Goal: Task Accomplishment & Management: Use online tool/utility

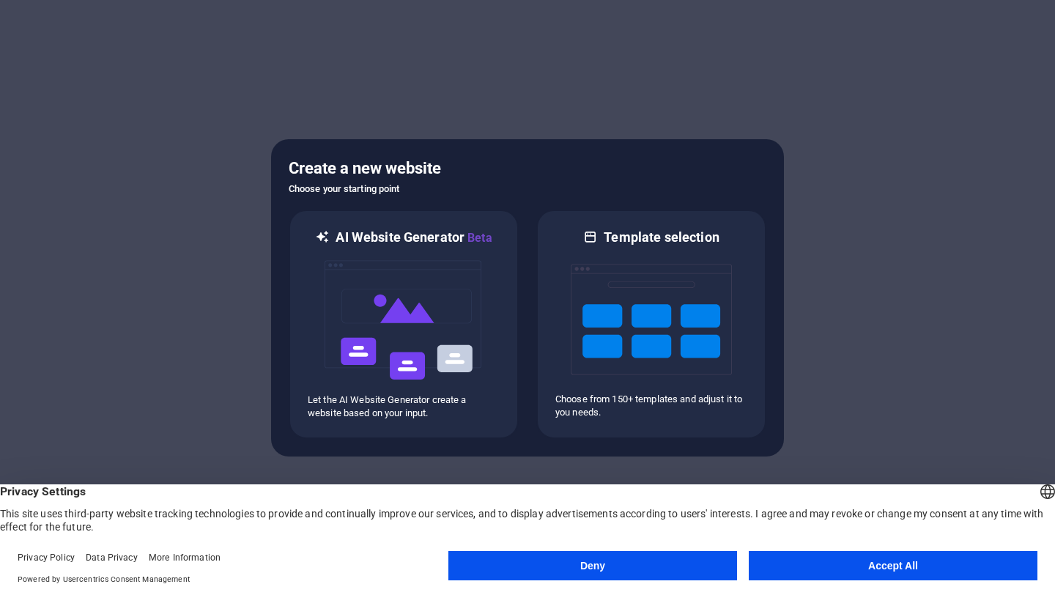
click at [912, 566] on button "Accept All" at bounding box center [893, 565] width 289 height 29
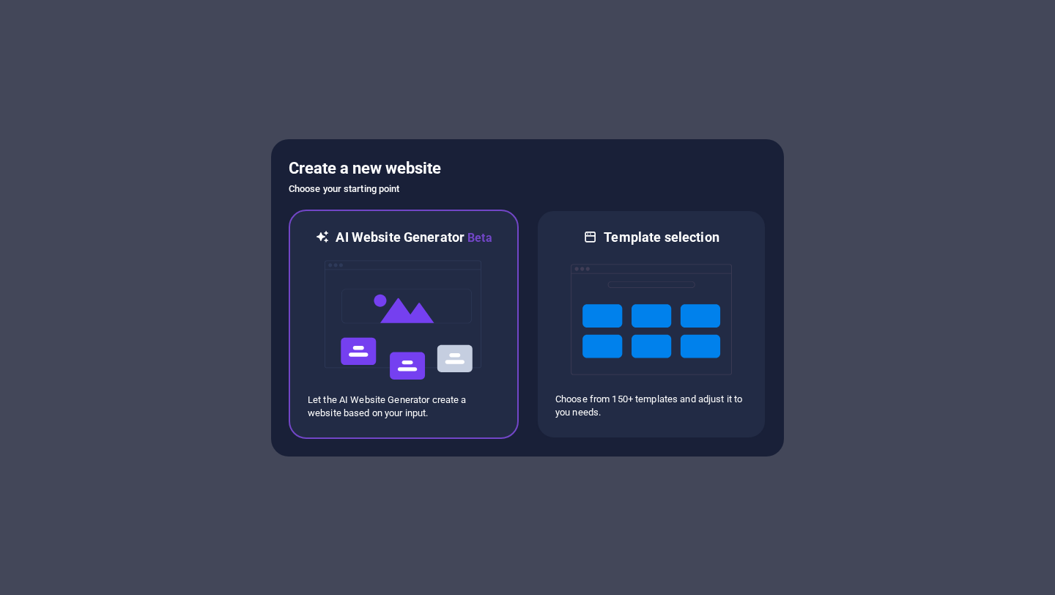
click at [434, 331] on img at bounding box center [403, 320] width 161 height 147
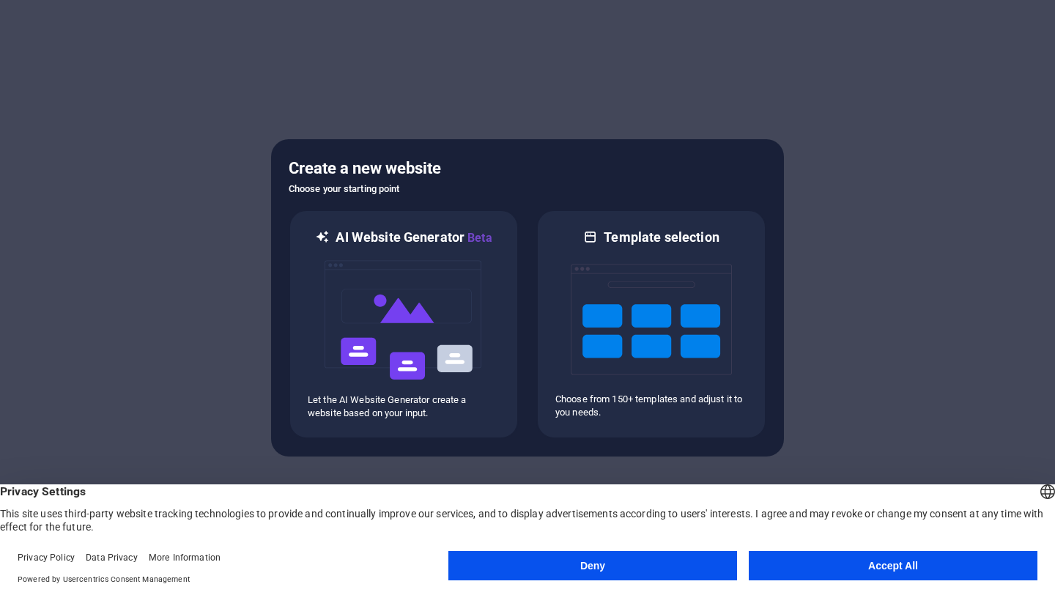
click at [860, 569] on button "Accept All" at bounding box center [893, 565] width 289 height 29
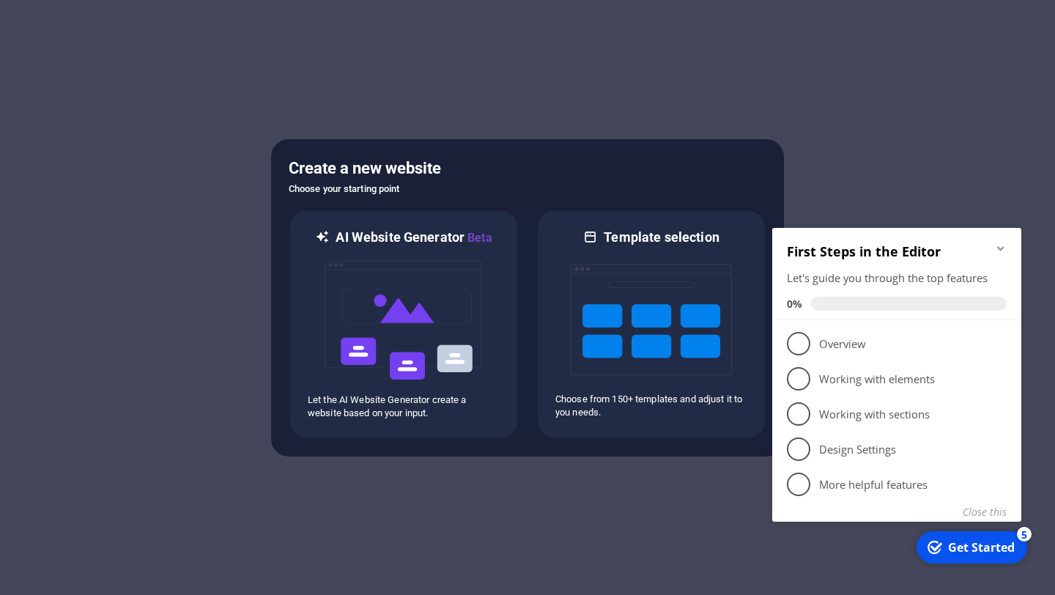
click at [989, 555] on div "Get Started" at bounding box center [981, 547] width 67 height 16
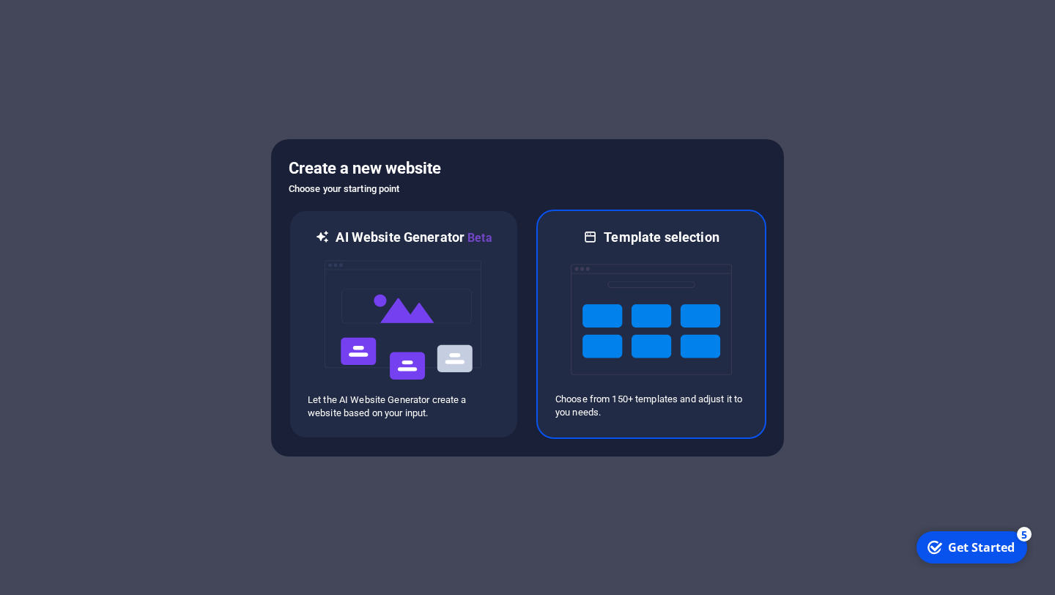
click at [591, 308] on img at bounding box center [651, 319] width 161 height 147
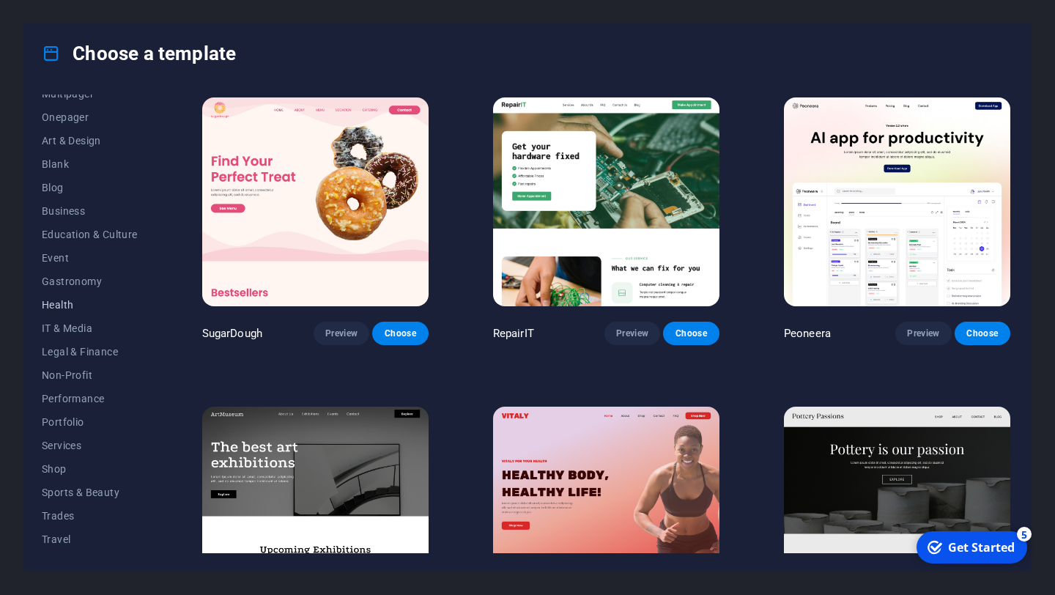
scroll to position [151, 0]
click at [60, 428] on span "Services" at bounding box center [90, 424] width 96 height 12
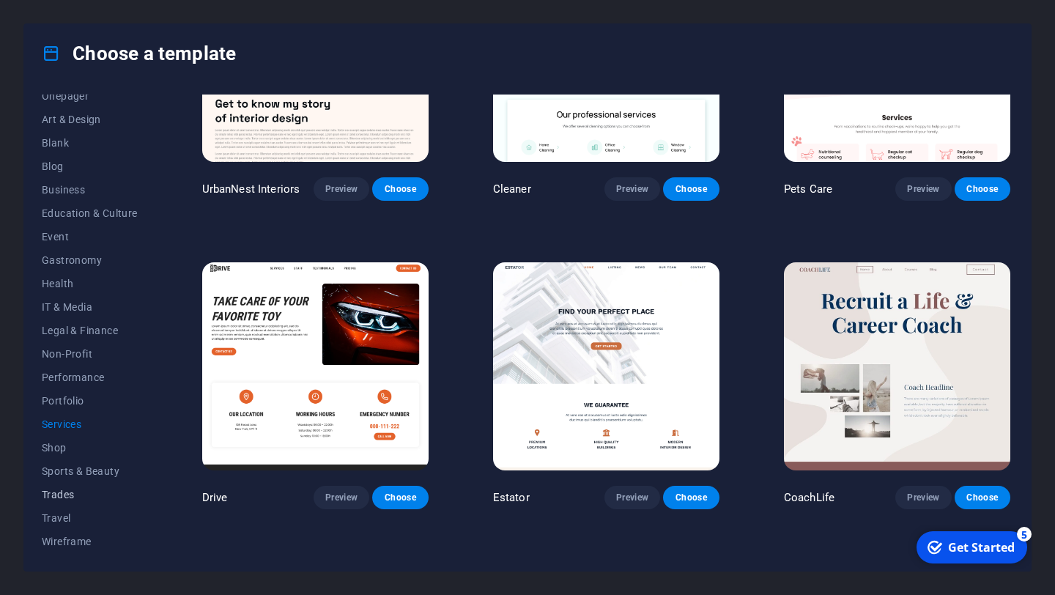
click at [70, 497] on span "Trades" at bounding box center [90, 495] width 96 height 12
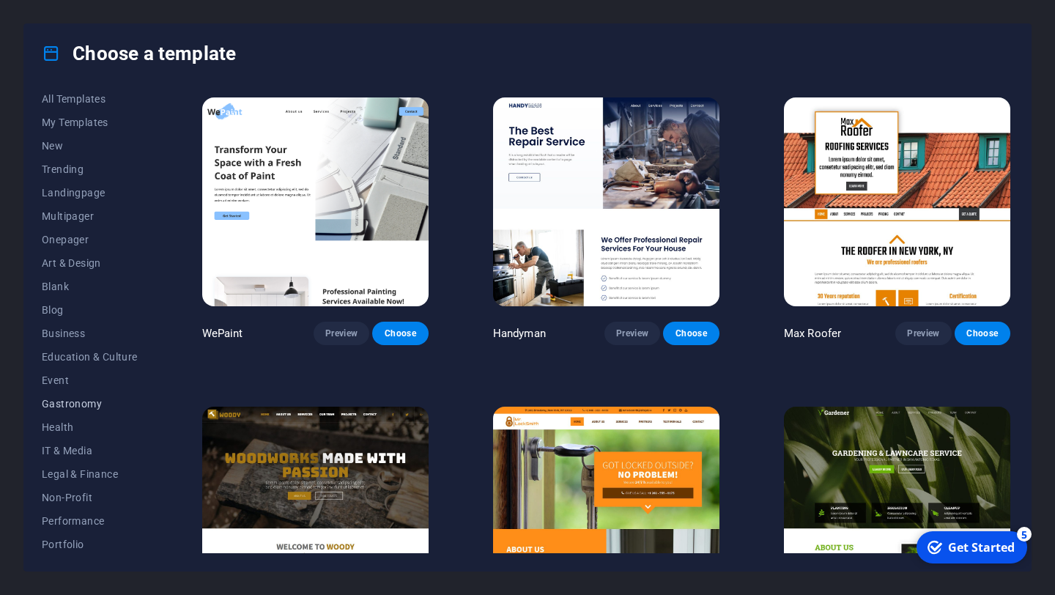
scroll to position [0, 0]
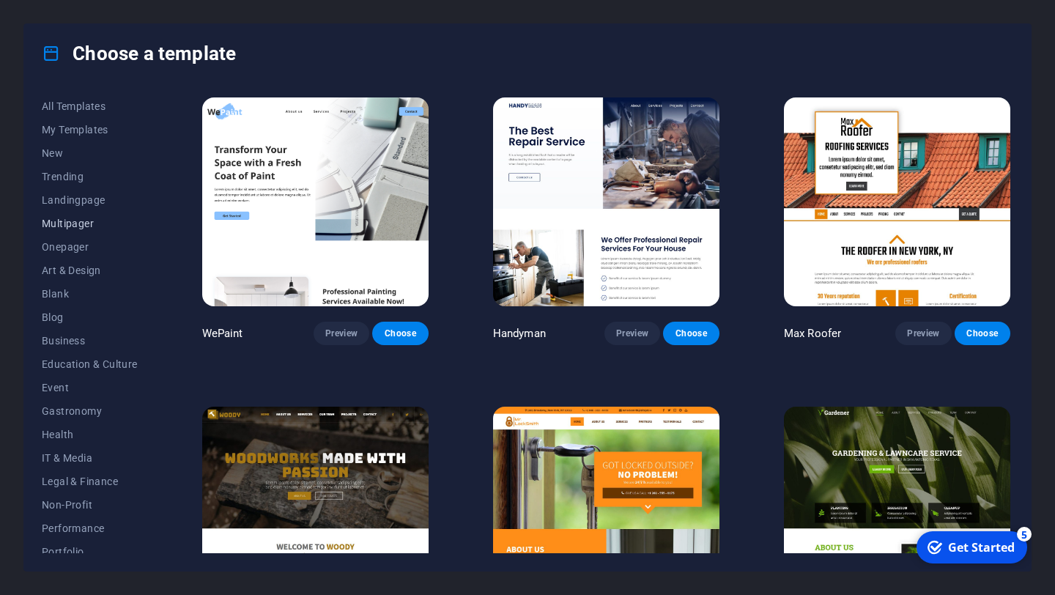
click at [81, 227] on span "Multipager" at bounding box center [90, 224] width 96 height 12
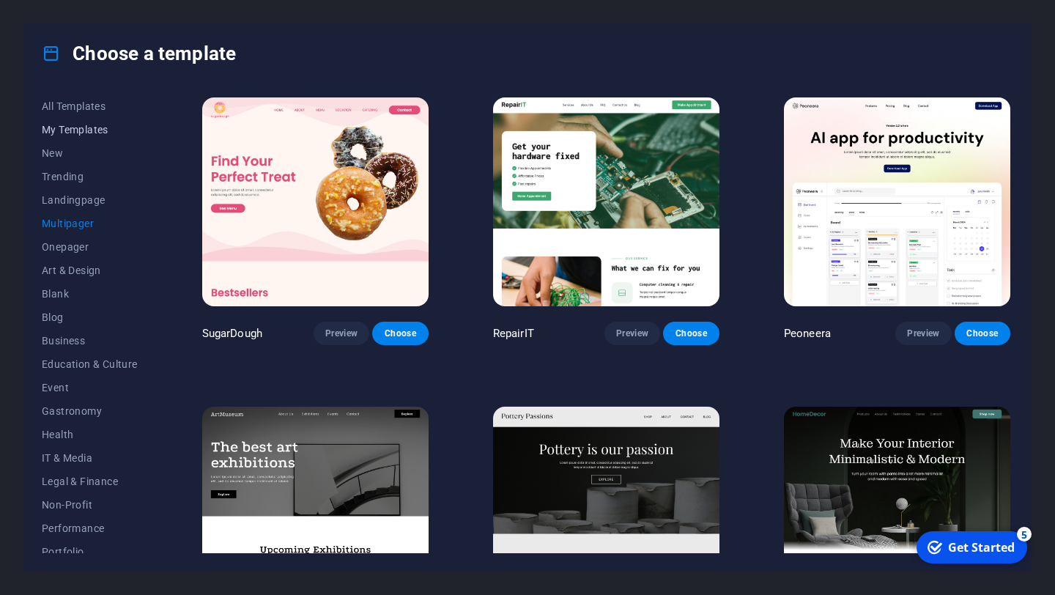
click at [75, 126] on span "My Templates" at bounding box center [90, 130] width 96 height 12
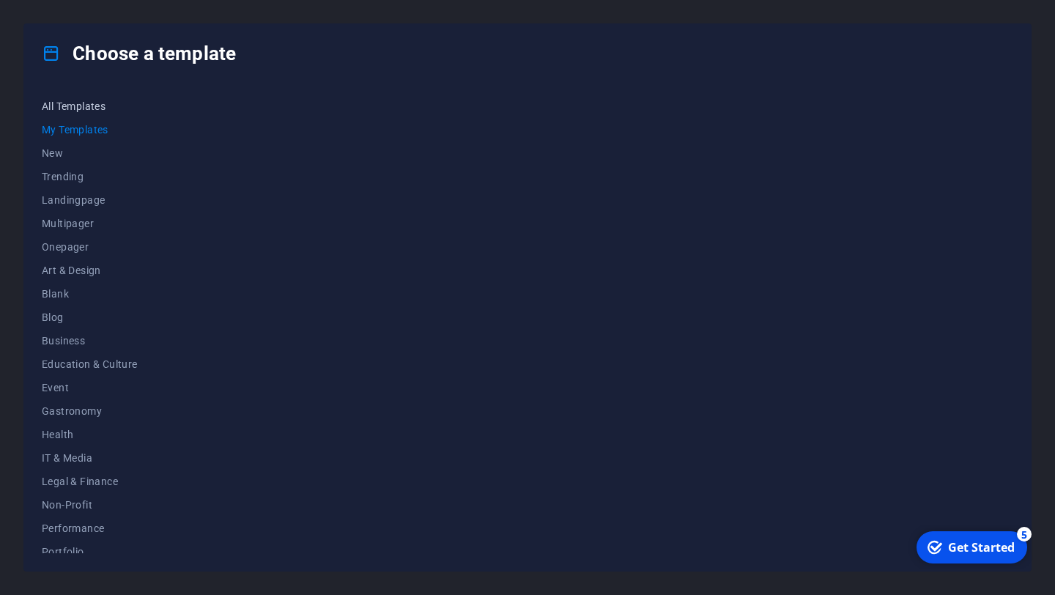
click at [79, 107] on span "All Templates" at bounding box center [90, 106] width 96 height 12
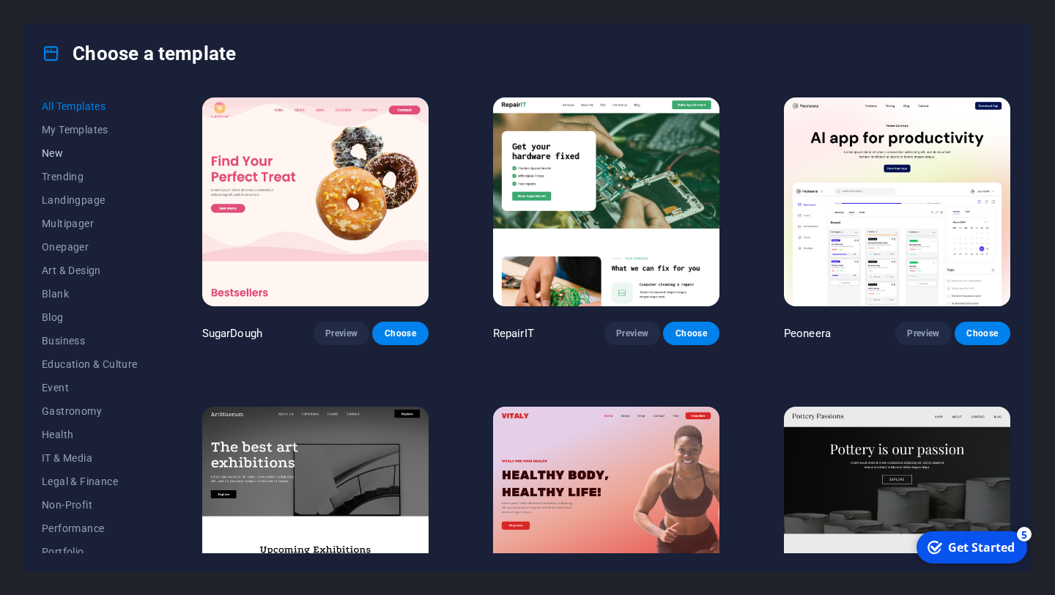
click at [59, 155] on span "New" at bounding box center [90, 153] width 96 height 12
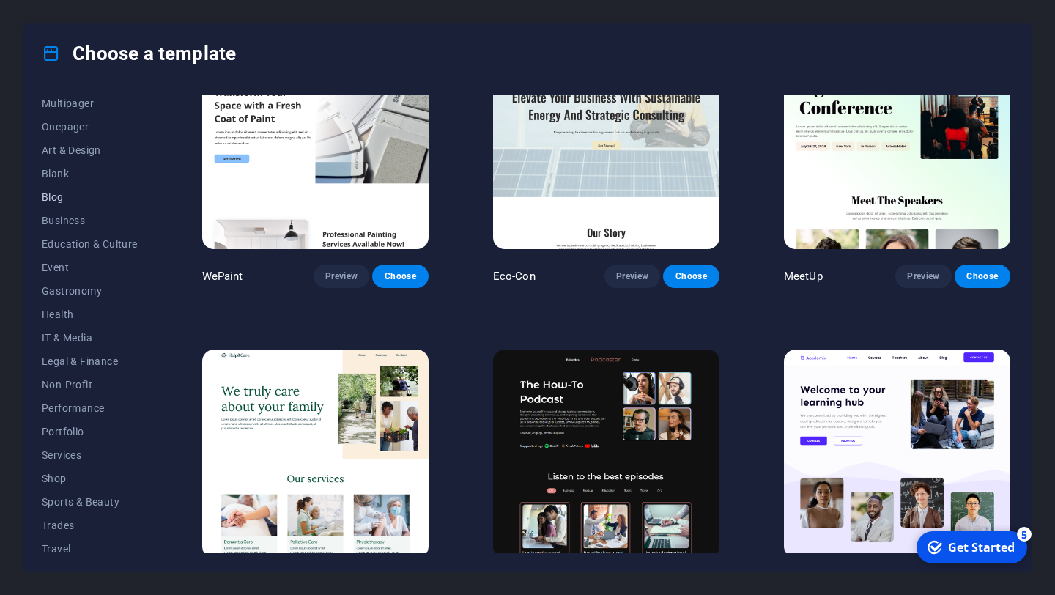
scroll to position [151, 0]
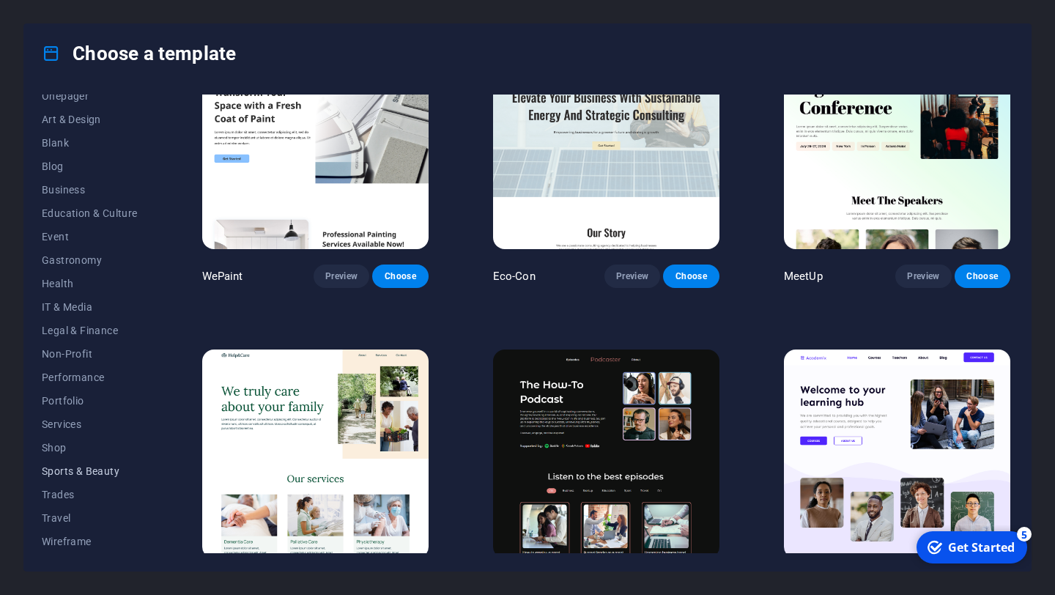
click at [82, 465] on span "Sports & Beauty" at bounding box center [90, 471] width 96 height 12
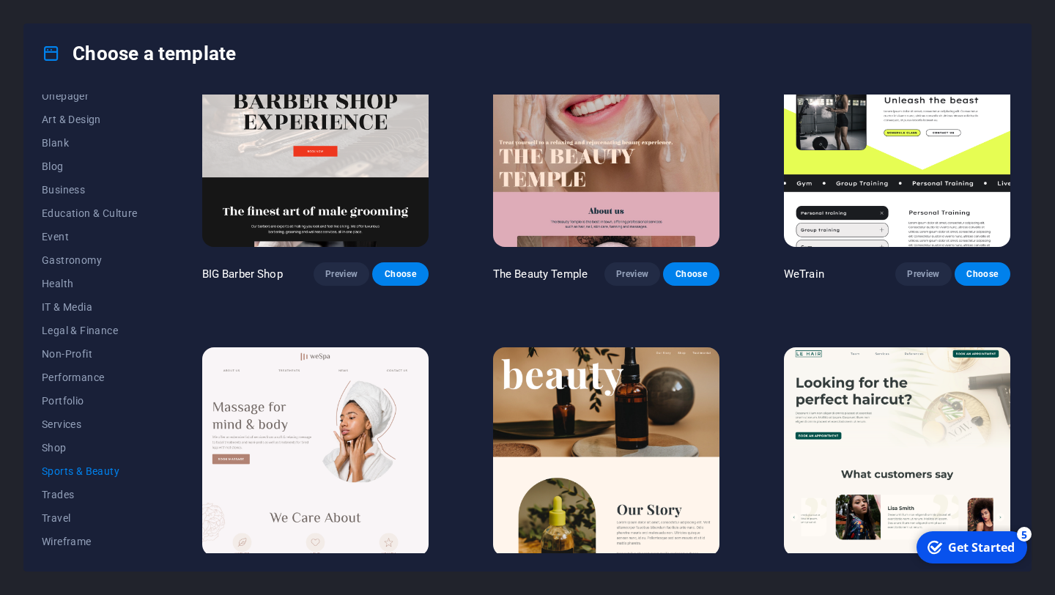
scroll to position [53, 0]
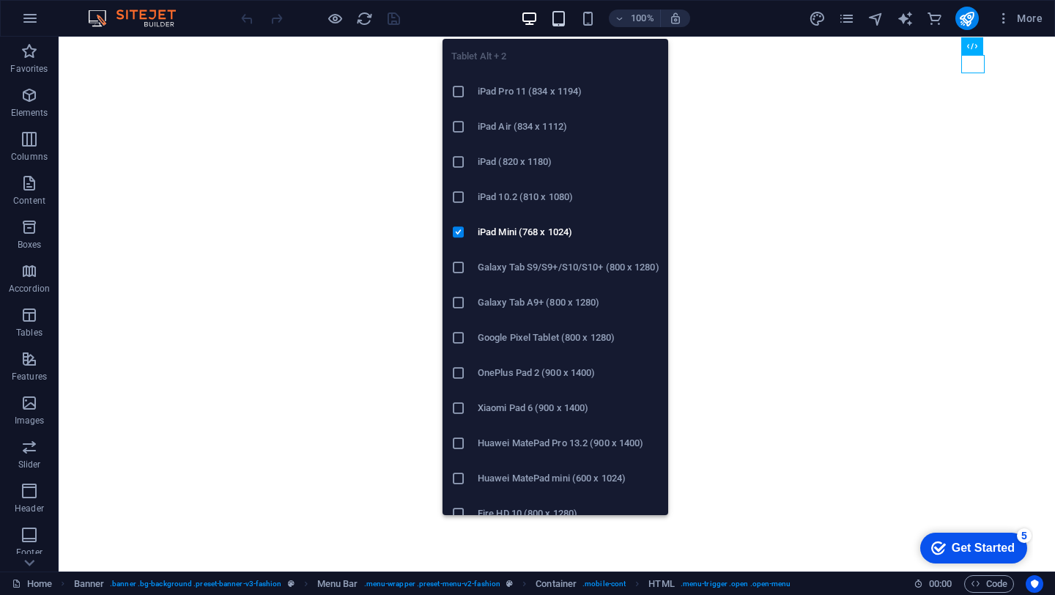
click at [553, 15] on icon "button" at bounding box center [558, 18] width 17 height 17
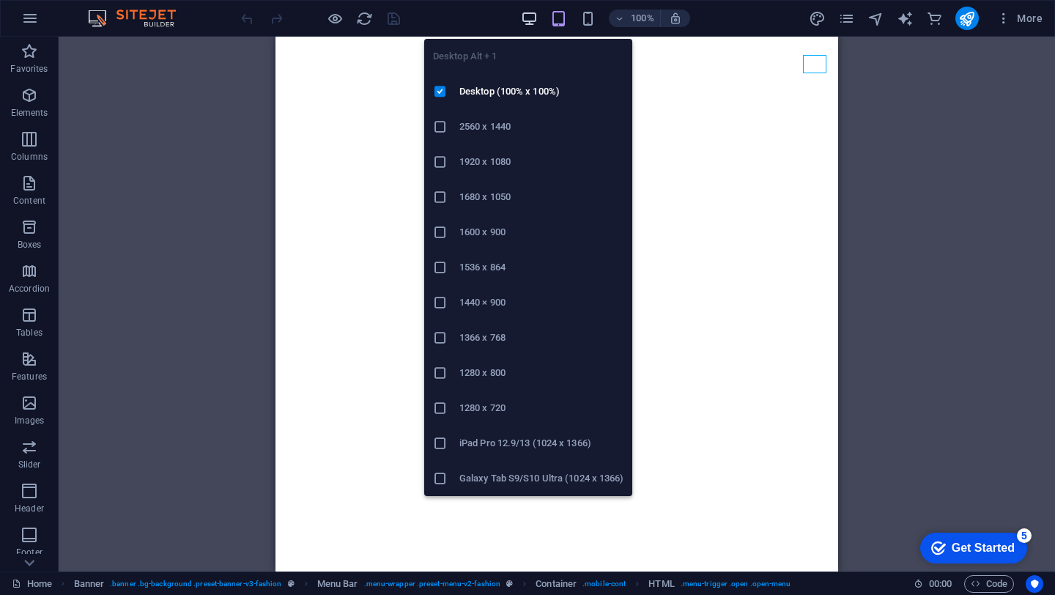
click at [526, 12] on icon "button" at bounding box center [529, 18] width 17 height 17
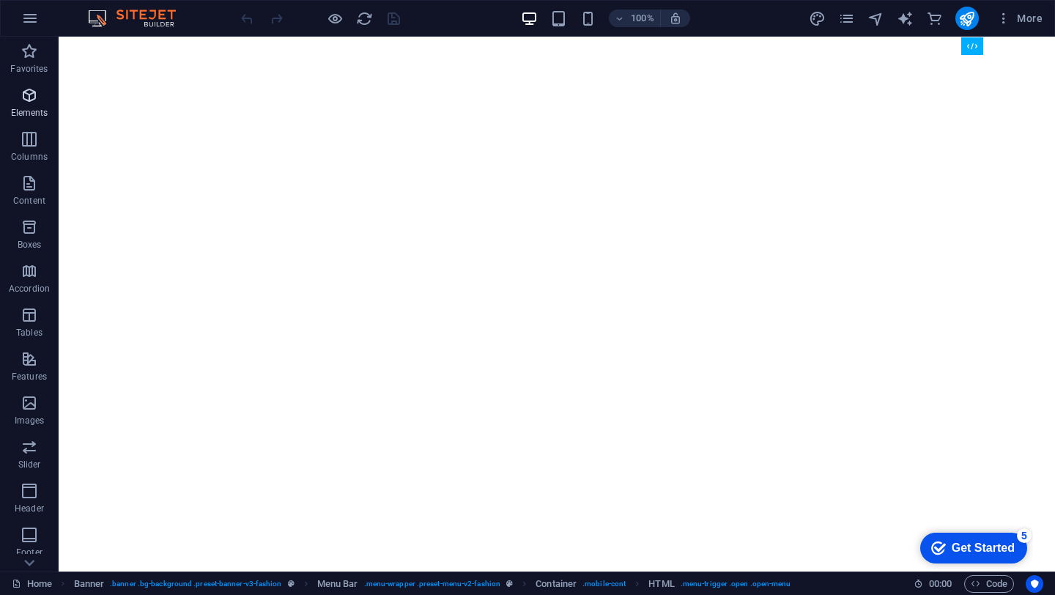
click at [26, 111] on p "Elements" at bounding box center [29, 113] width 37 height 12
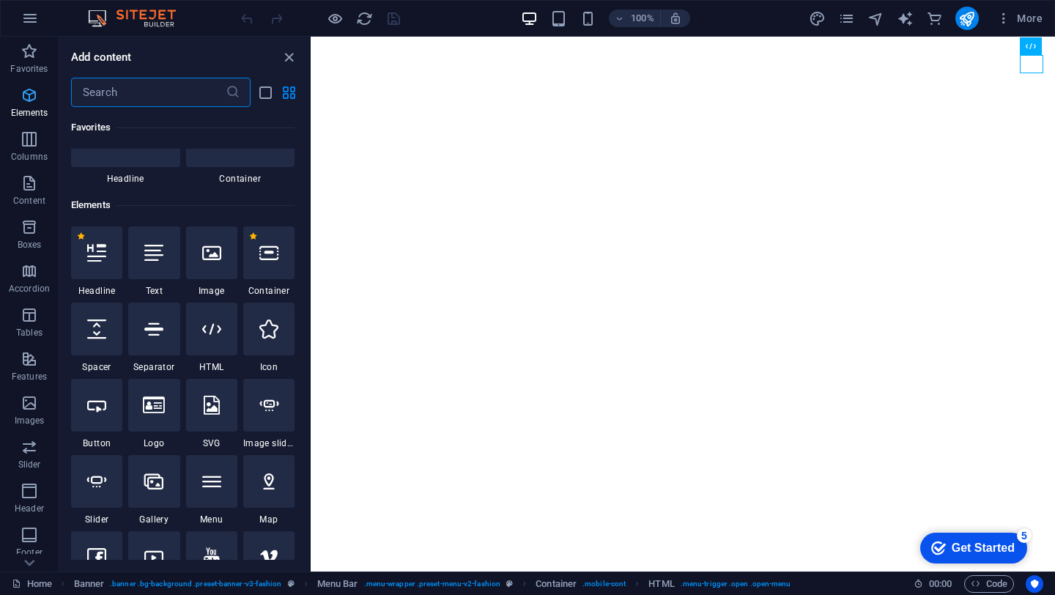
scroll to position [156, 0]
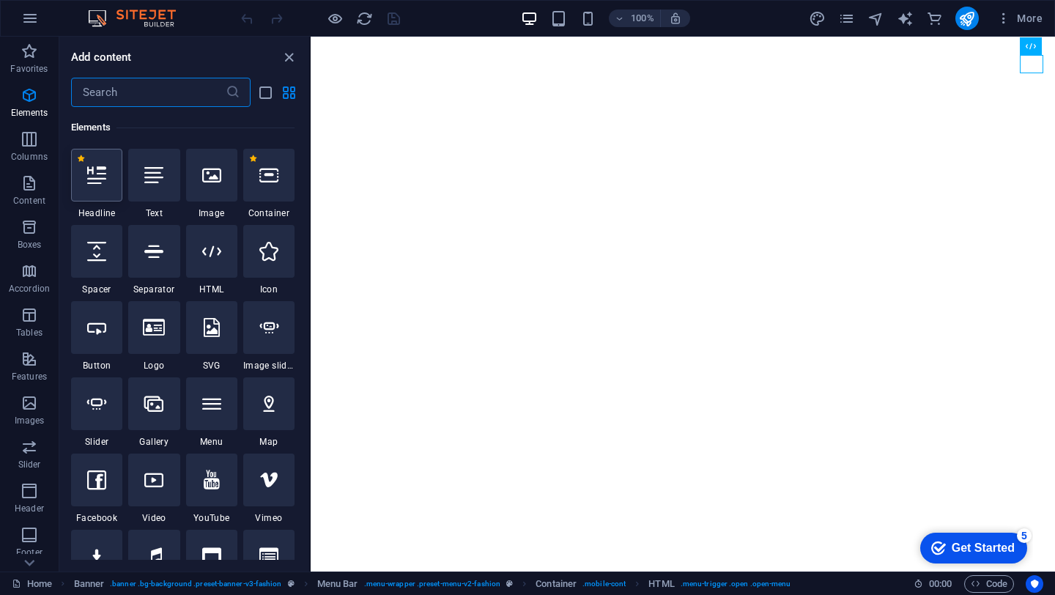
click at [99, 185] on div at bounding box center [96, 175] width 51 height 53
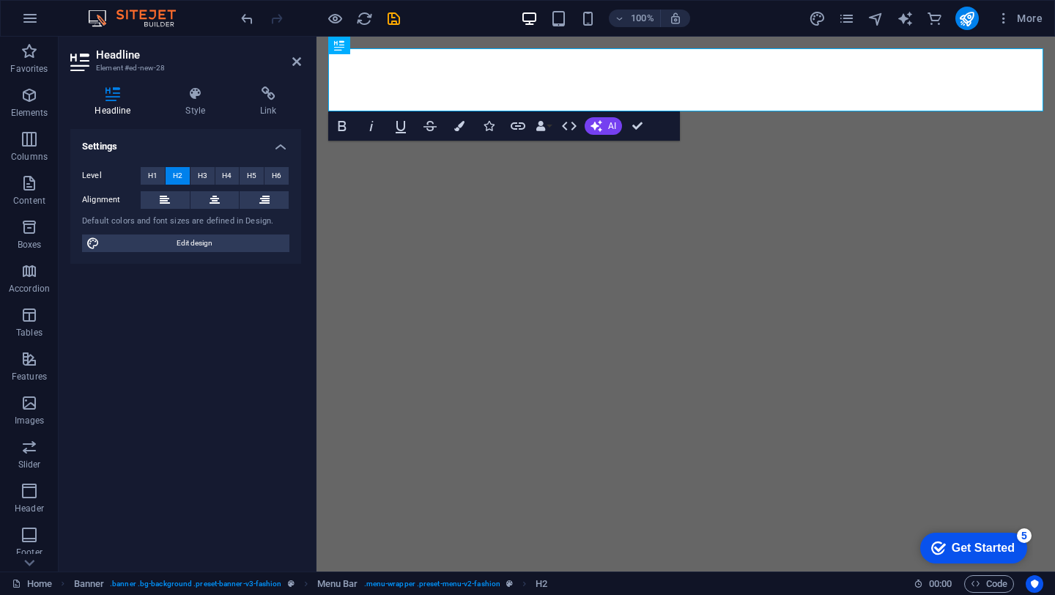
click at [99, 185] on div "Level H1 H2 H3 H4 H5 H6" at bounding box center [185, 176] width 207 height 18
click at [984, 547] on div "Get Started" at bounding box center [983, 548] width 63 height 13
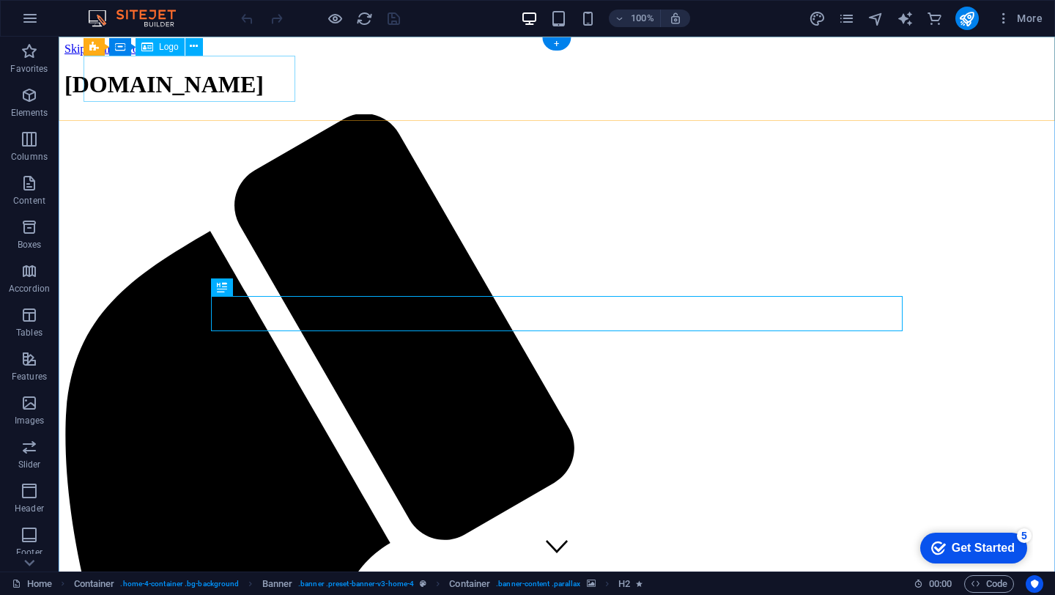
click at [252, 84] on div "[DOMAIN_NAME]" at bounding box center [556, 84] width 985 height 27
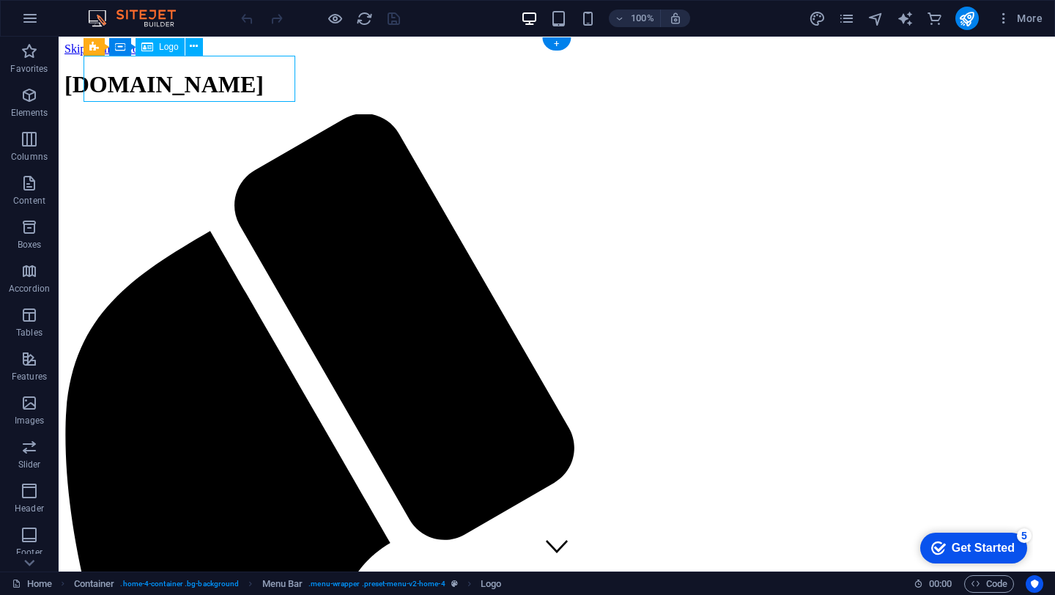
click at [253, 81] on div "[DOMAIN_NAME]" at bounding box center [556, 84] width 985 height 27
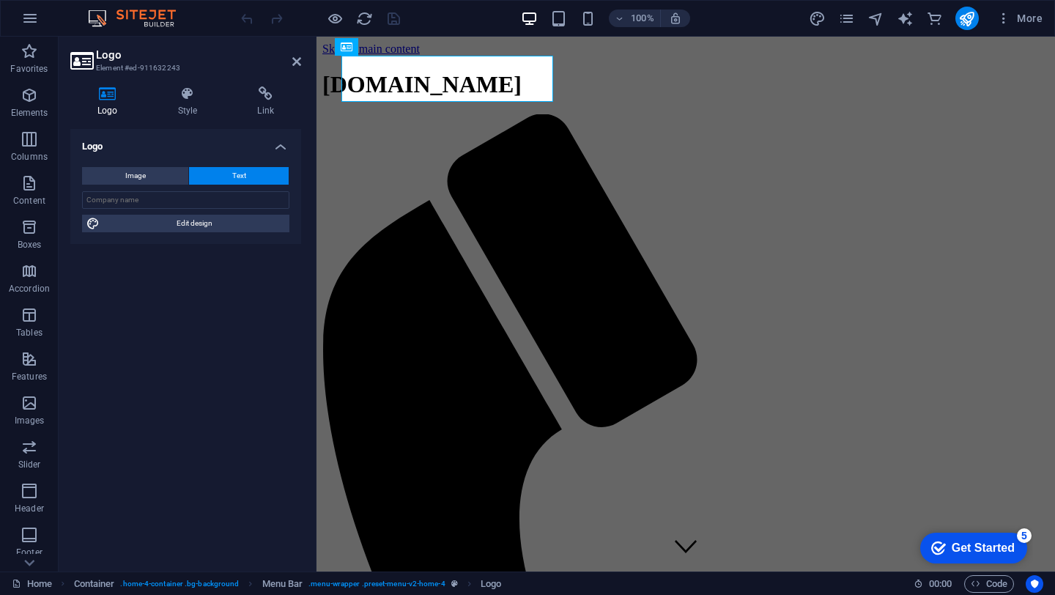
click at [253, 81] on div "Logo Style Link Logo Image Text Drag files here, click to choose files or selec…" at bounding box center [186, 323] width 254 height 497
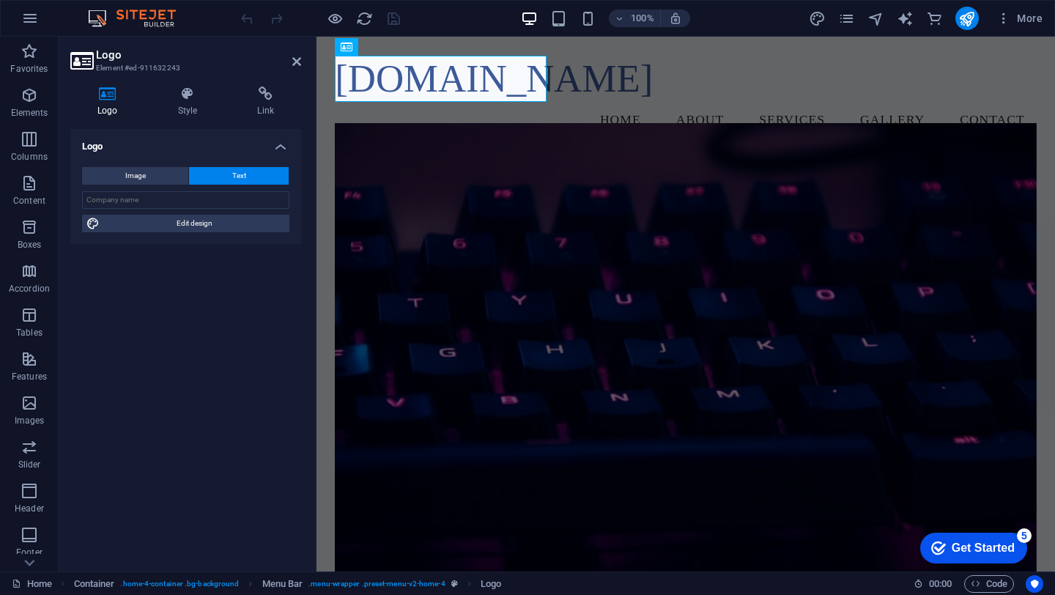
click at [106, 91] on icon at bounding box center [107, 93] width 75 height 15
click at [111, 95] on icon at bounding box center [107, 93] width 75 height 15
click at [165, 174] on button "Image" at bounding box center [135, 176] width 106 height 18
select select "DISABLED_OPTION_VALUE"
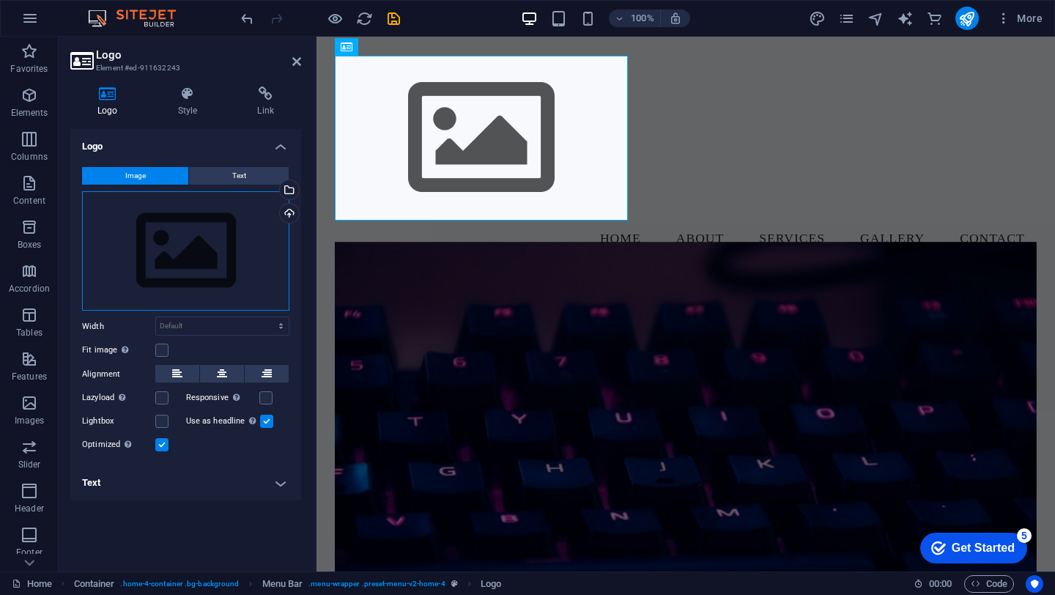
click at [192, 265] on div "Drag files here, click to choose files or select files from Files or our free s…" at bounding box center [185, 251] width 207 height 120
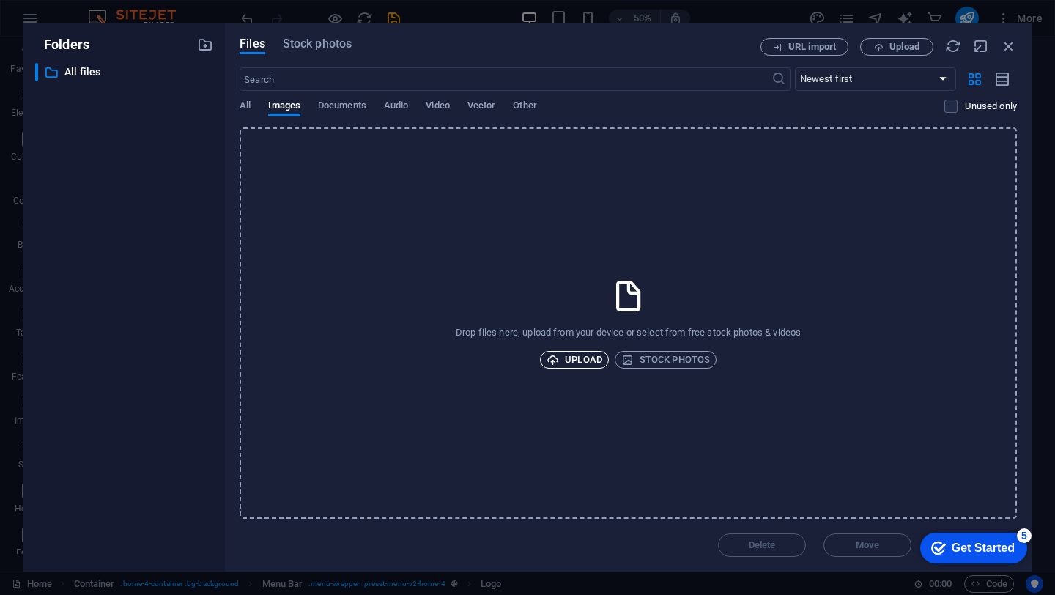
click at [583, 353] on span "Upload" at bounding box center [575, 360] width 56 height 18
click at [583, 354] on span "Upload" at bounding box center [575, 360] width 56 height 18
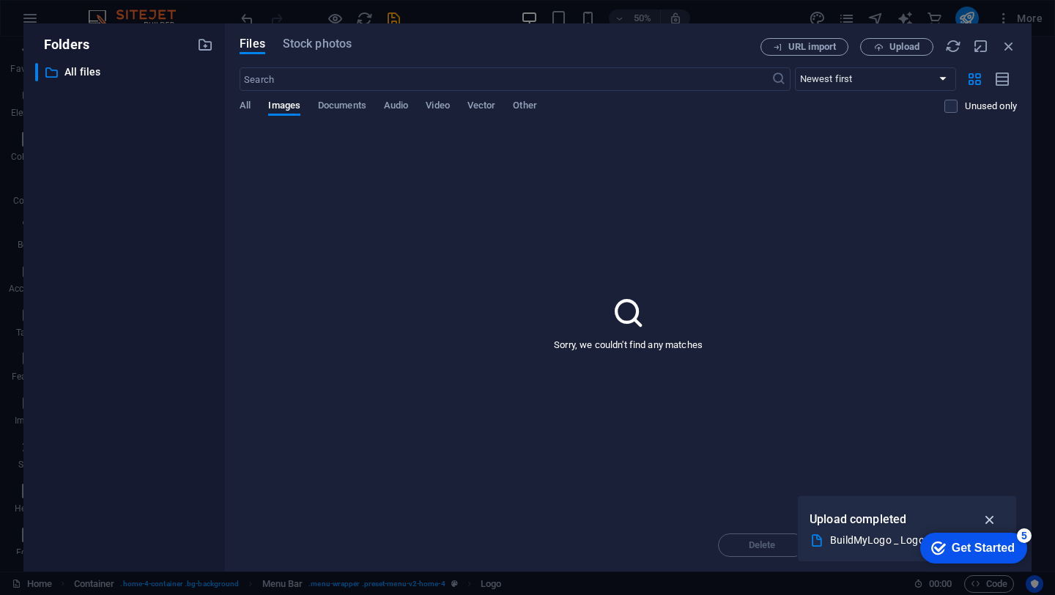
click at [991, 516] on icon "button" at bounding box center [990, 519] width 17 height 16
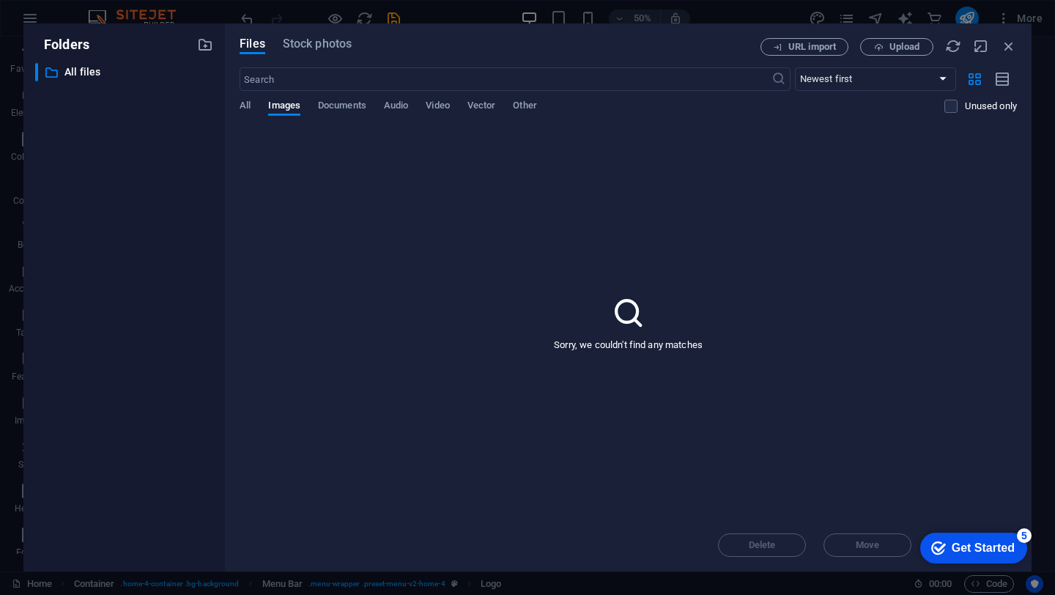
click at [620, 328] on icon at bounding box center [628, 313] width 37 height 37
click at [248, 109] on span "All" at bounding box center [245, 107] width 11 height 21
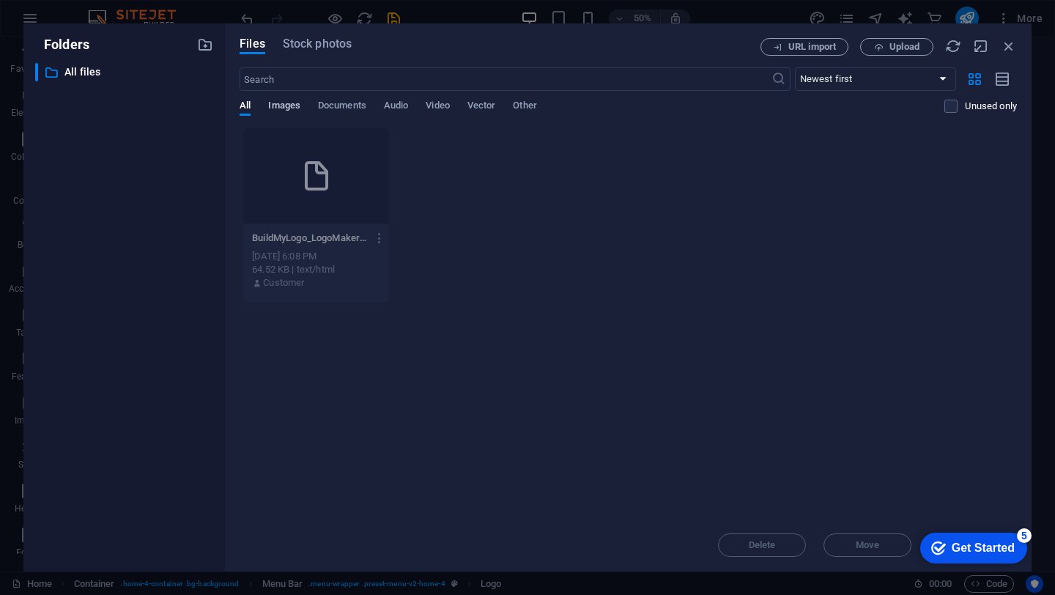
click at [289, 105] on span "Images" at bounding box center [284, 107] width 32 height 21
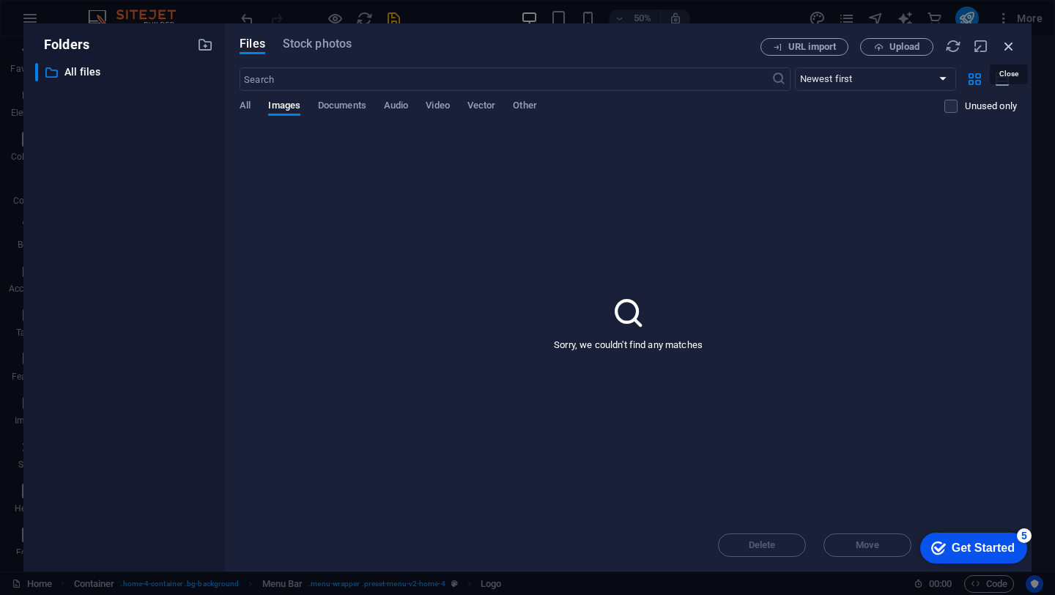
click at [1006, 41] on icon "button" at bounding box center [1009, 46] width 16 height 16
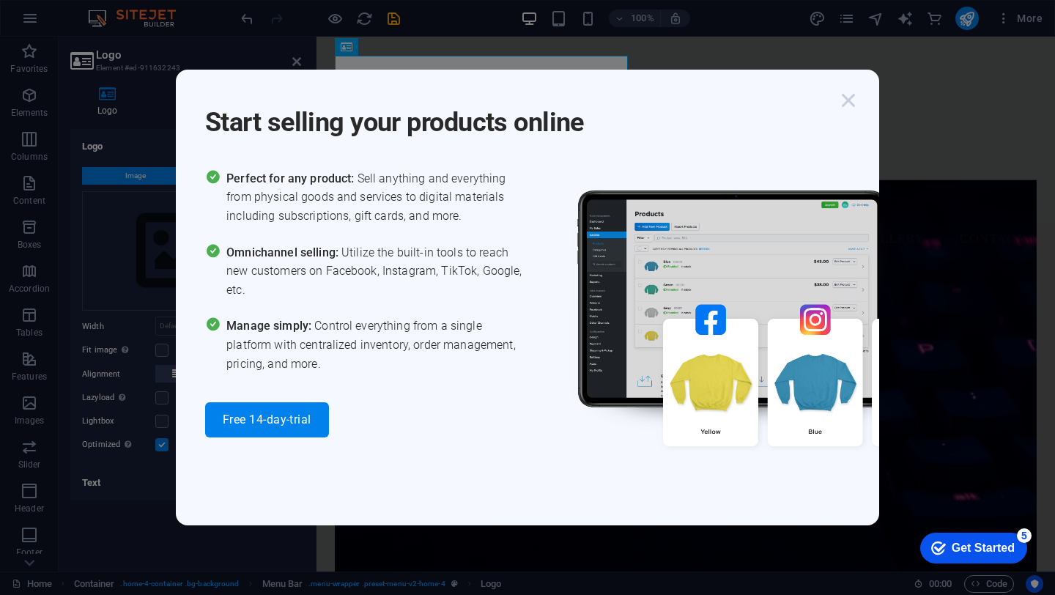
click at [852, 103] on icon "button" at bounding box center [848, 100] width 26 height 26
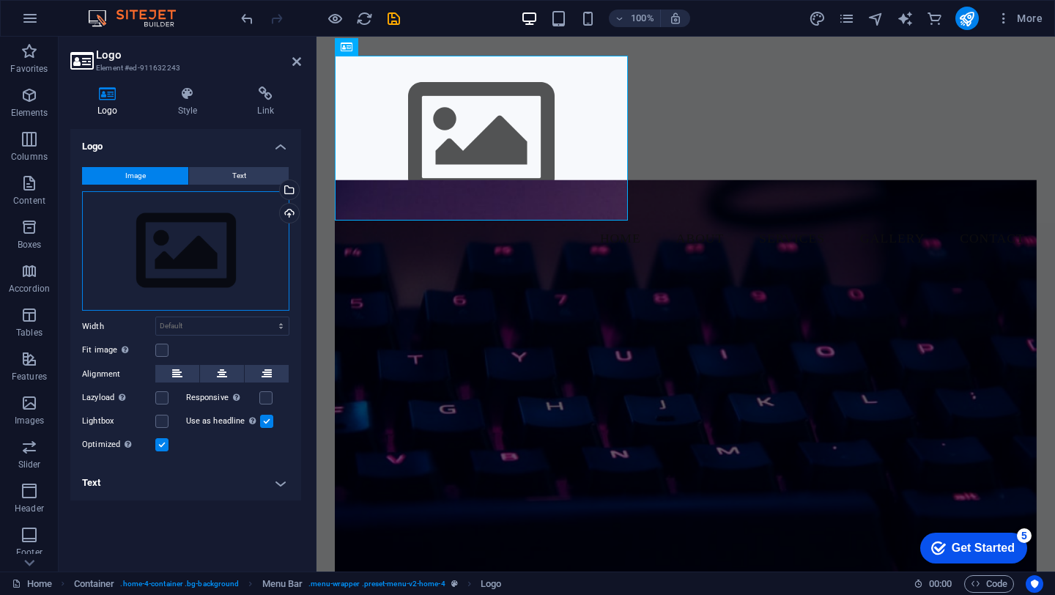
click at [170, 234] on div "Drag files here, click to choose files or select files from Files or our free s…" at bounding box center [185, 251] width 207 height 120
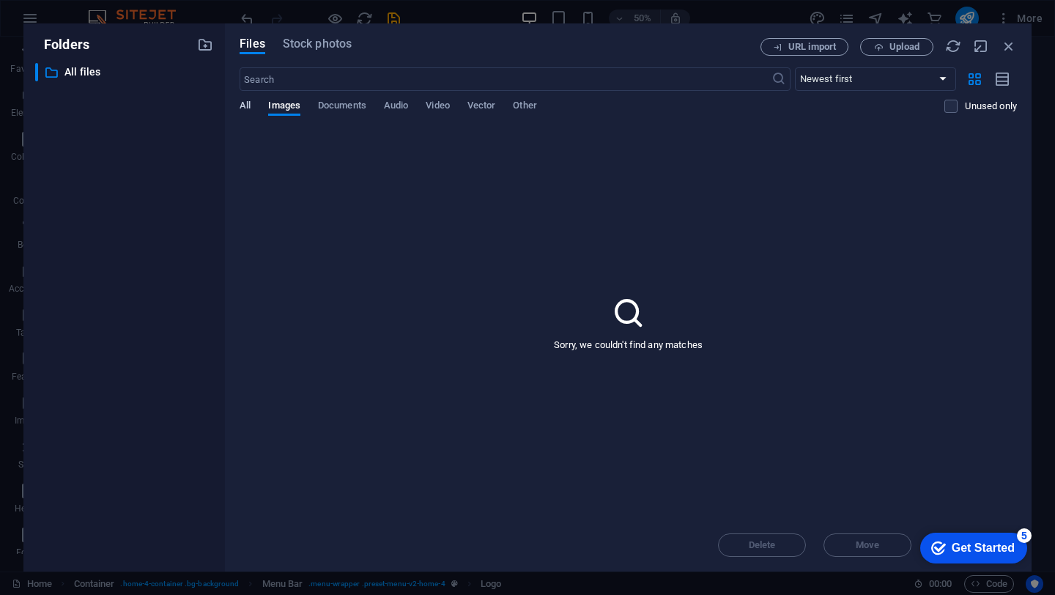
click at [245, 101] on span "All" at bounding box center [245, 107] width 11 height 21
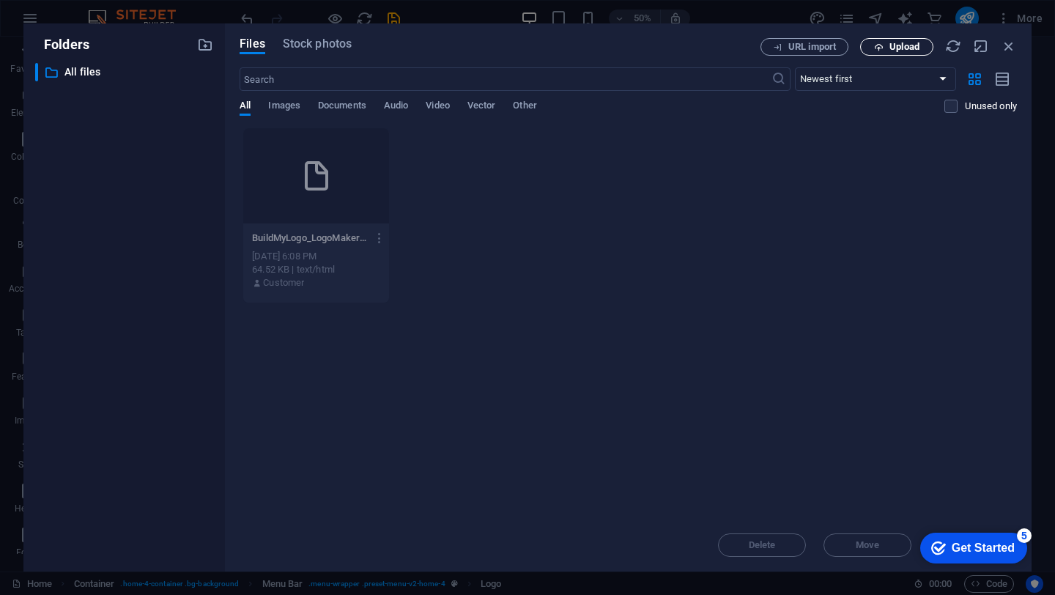
click at [895, 42] on span "Upload" at bounding box center [905, 46] width 30 height 9
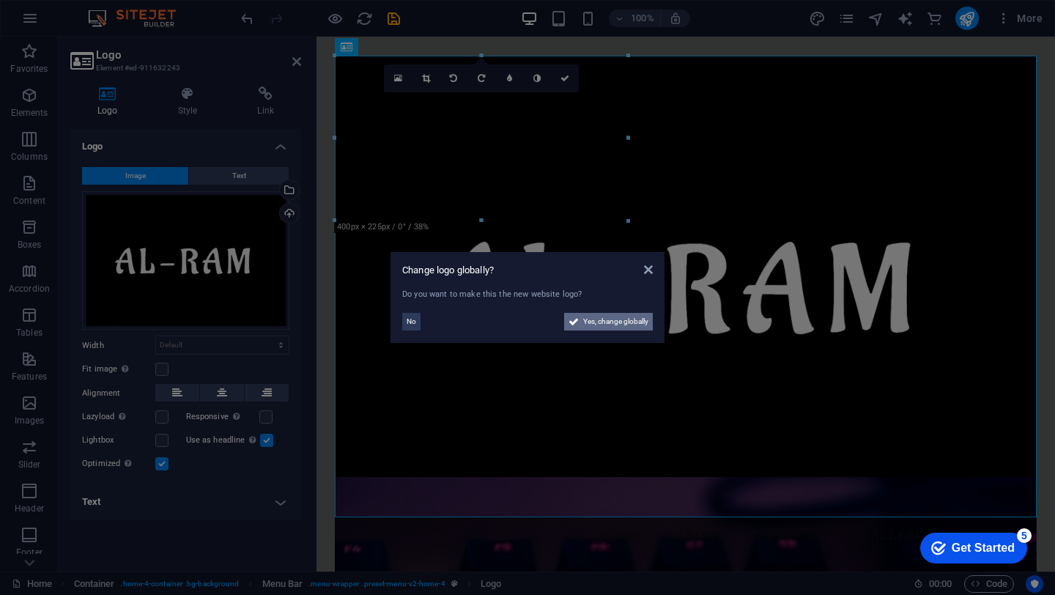
click at [613, 323] on span "Yes, change globally" at bounding box center [615, 322] width 65 height 18
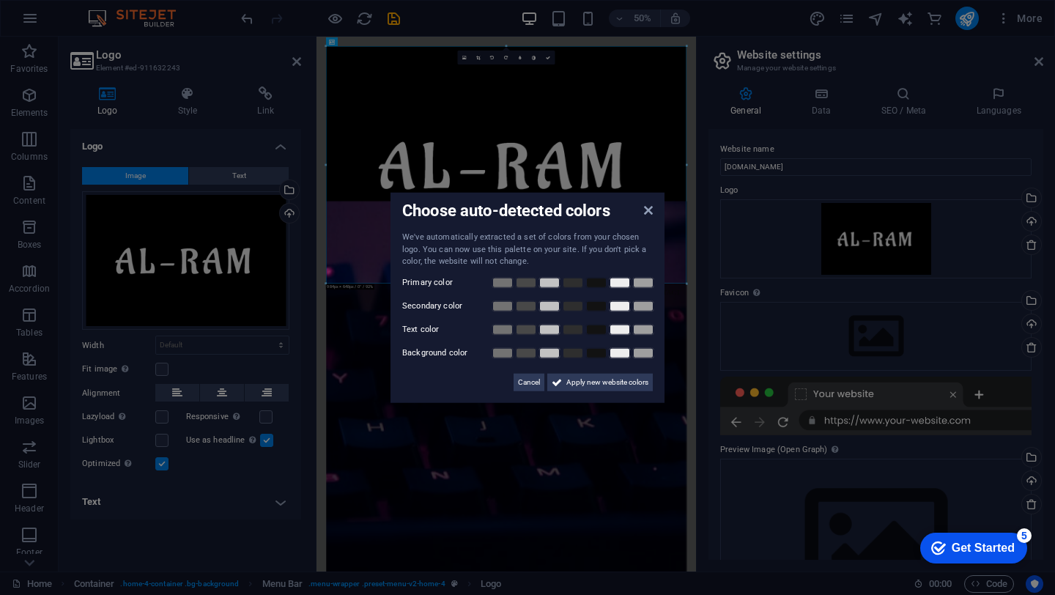
click at [542, 437] on aside "Choose auto-detected colors We've automatically extracted a set of colors from …" at bounding box center [527, 297] width 1055 height 595
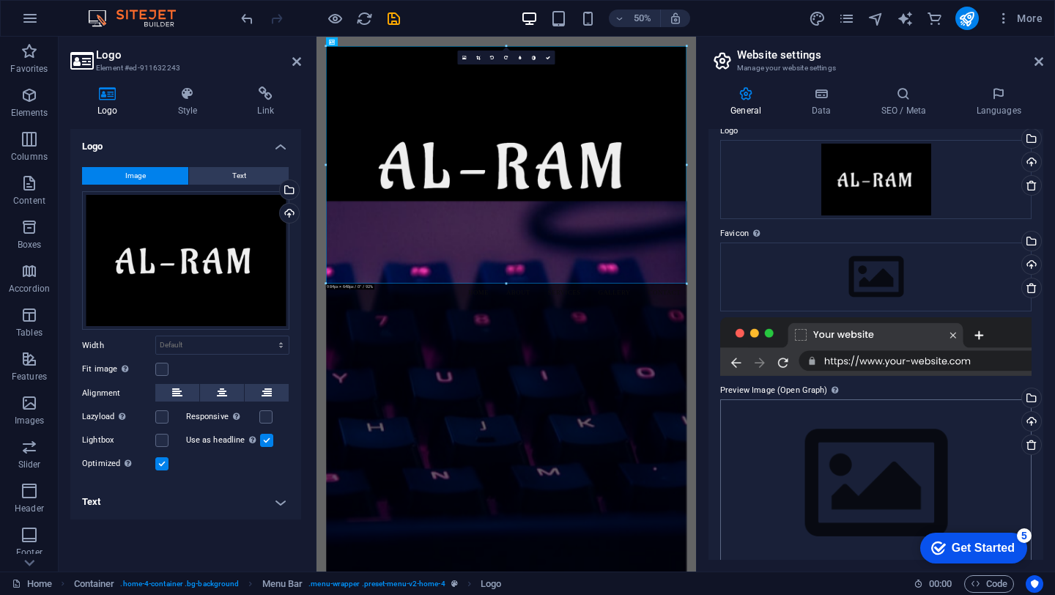
scroll to position [78, 0]
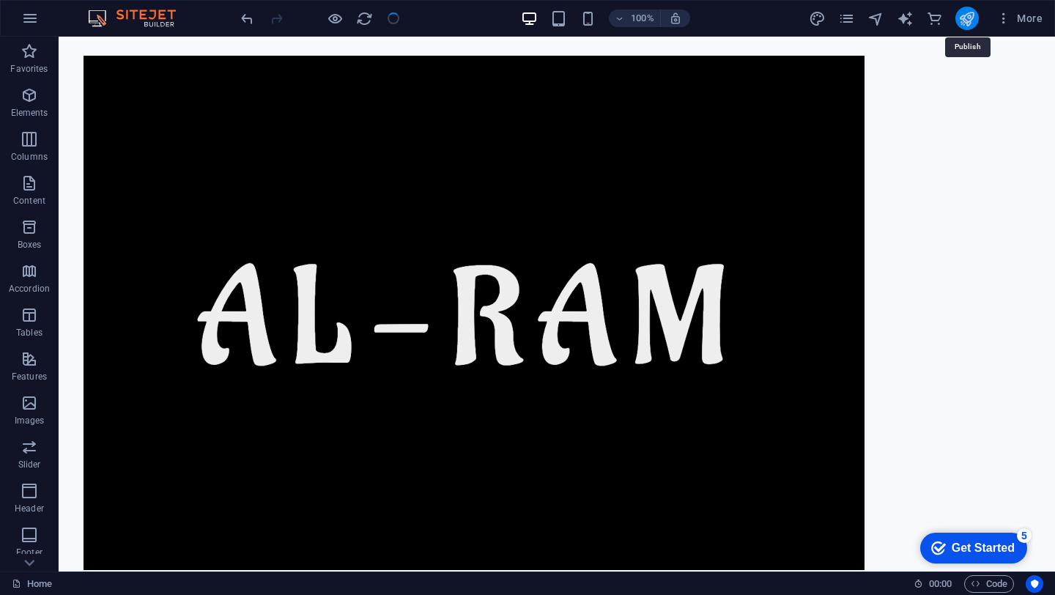
click at [0, 0] on icon "button" at bounding box center [0, 0] width 0 height 0
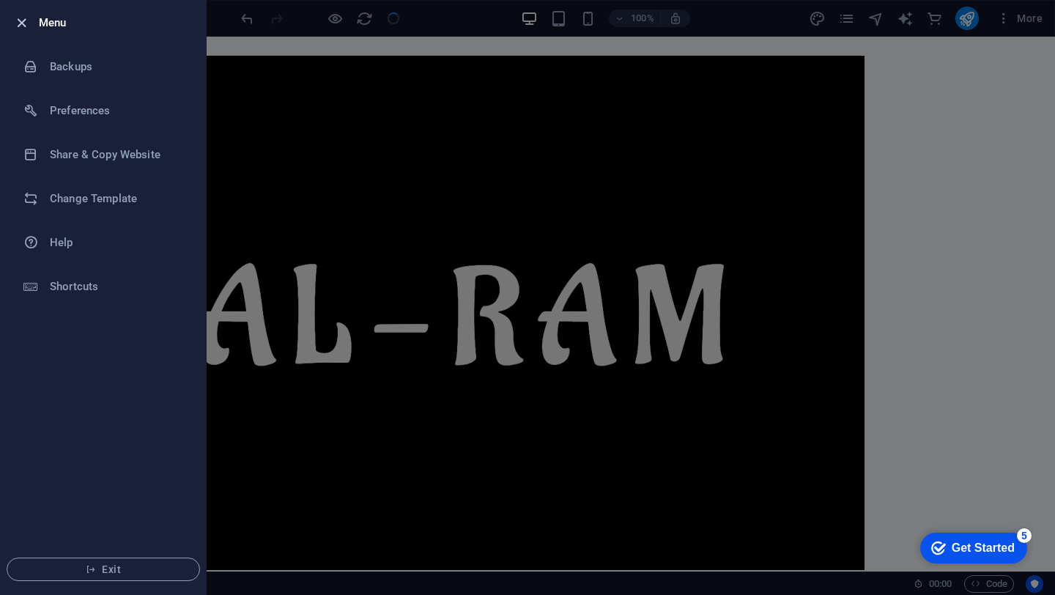
click at [24, 16] on icon "button" at bounding box center [21, 23] width 17 height 17
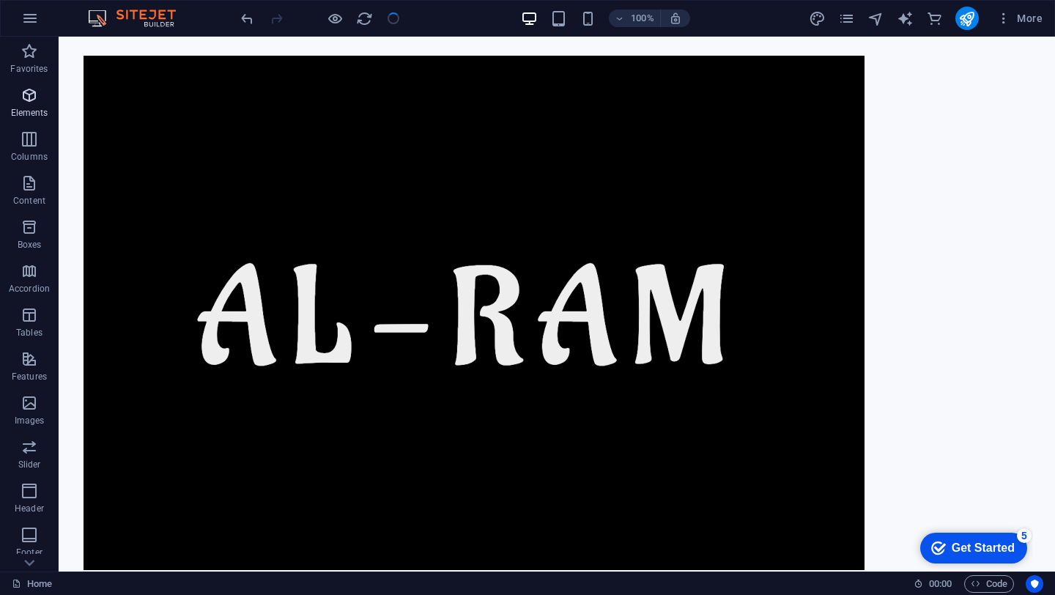
click at [30, 104] on span "Elements" at bounding box center [29, 103] width 59 height 35
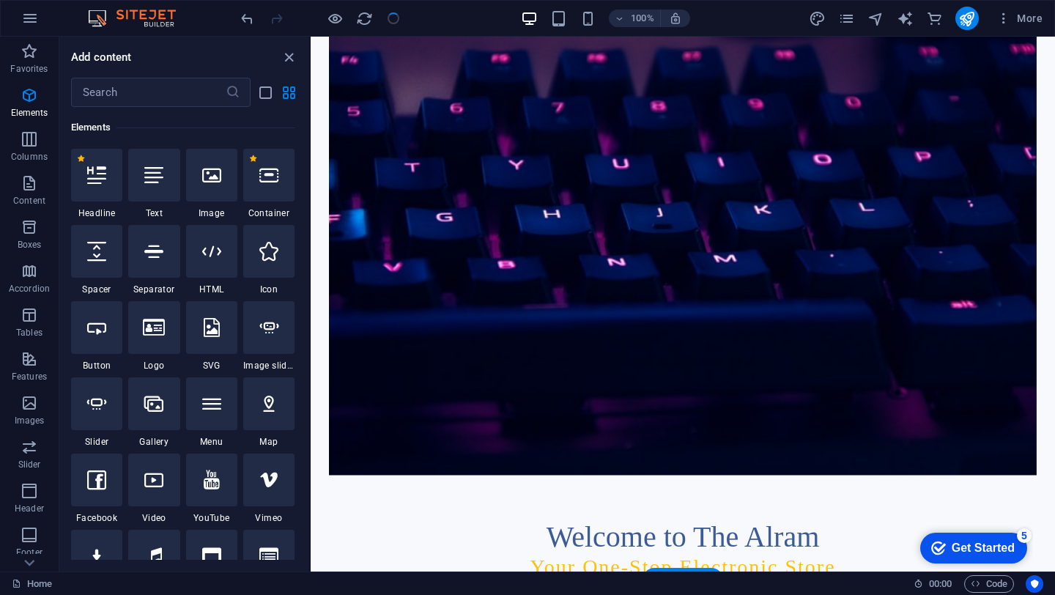
scroll to position [645, 0]
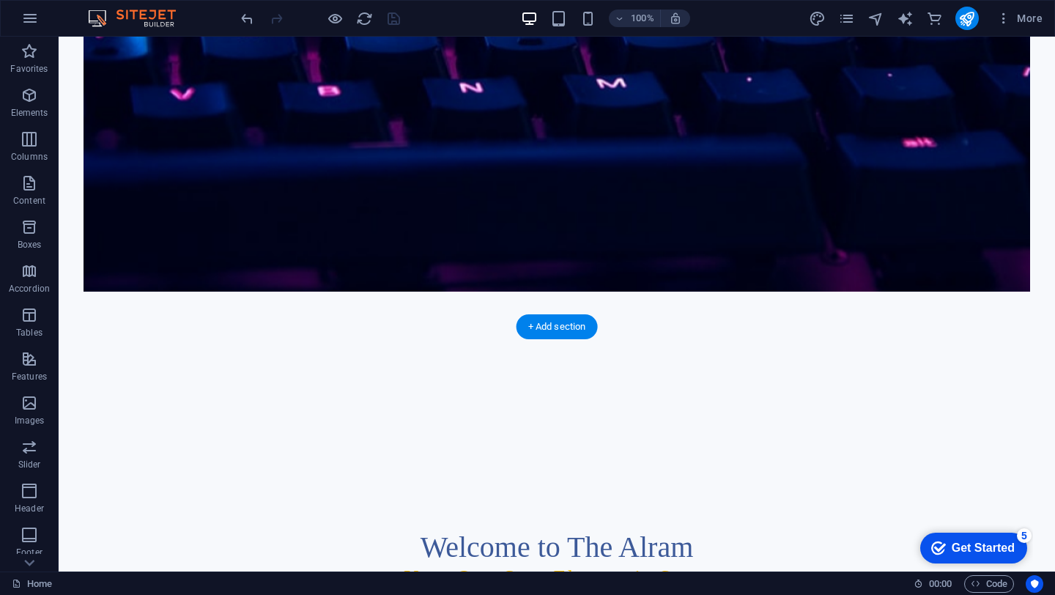
scroll to position [0, 0]
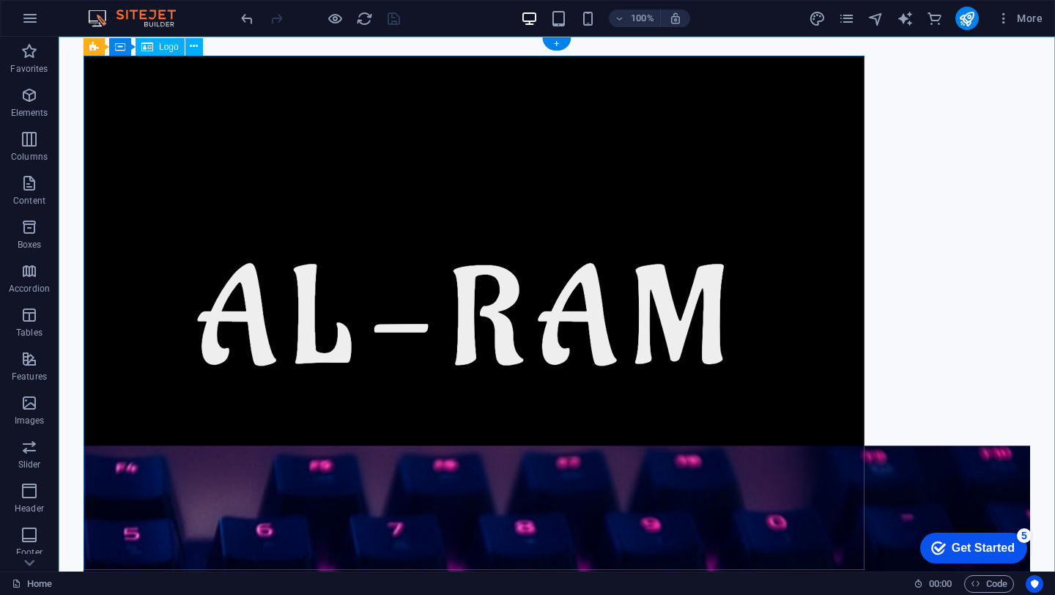
click at [795, 234] on div at bounding box center [557, 313] width 947 height 514
click at [257, 203] on div at bounding box center [557, 313] width 947 height 514
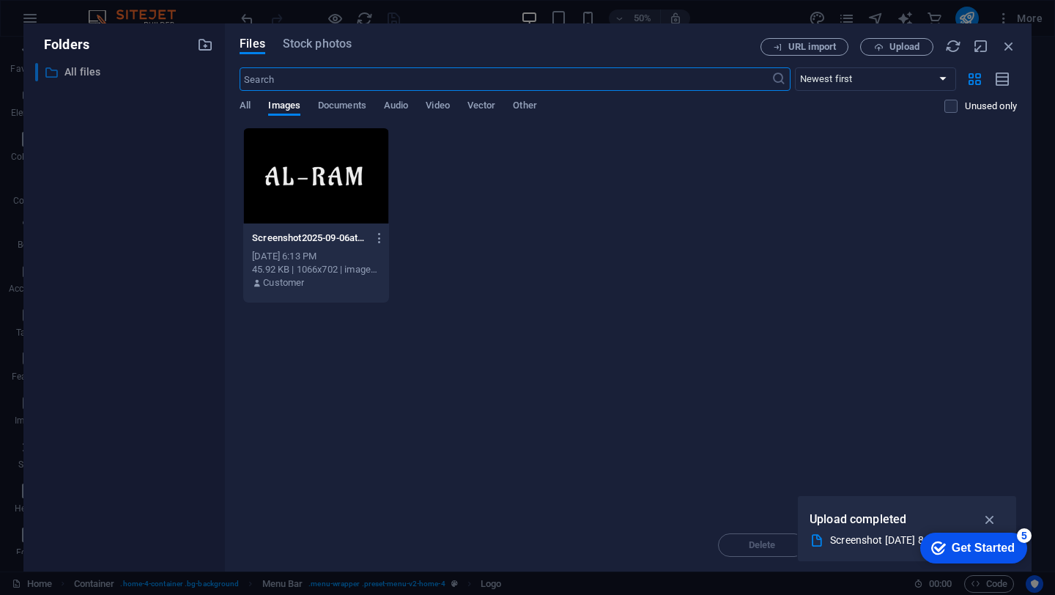
click at [84, 67] on p "All files" at bounding box center [125, 72] width 122 height 17
click at [315, 149] on div at bounding box center [316, 175] width 146 height 95
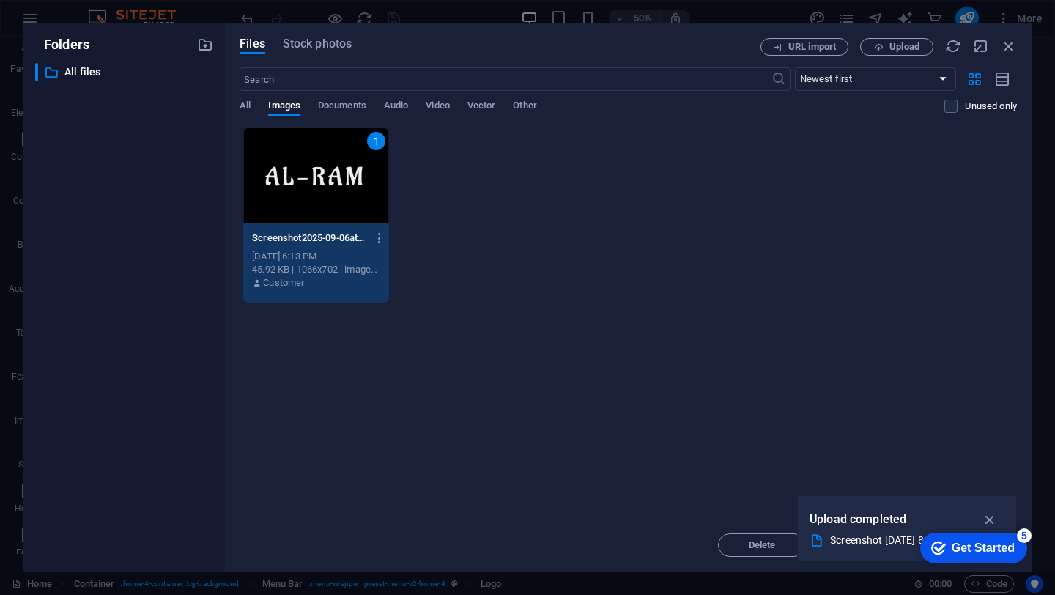
click at [315, 149] on div "1" at bounding box center [316, 175] width 146 height 95
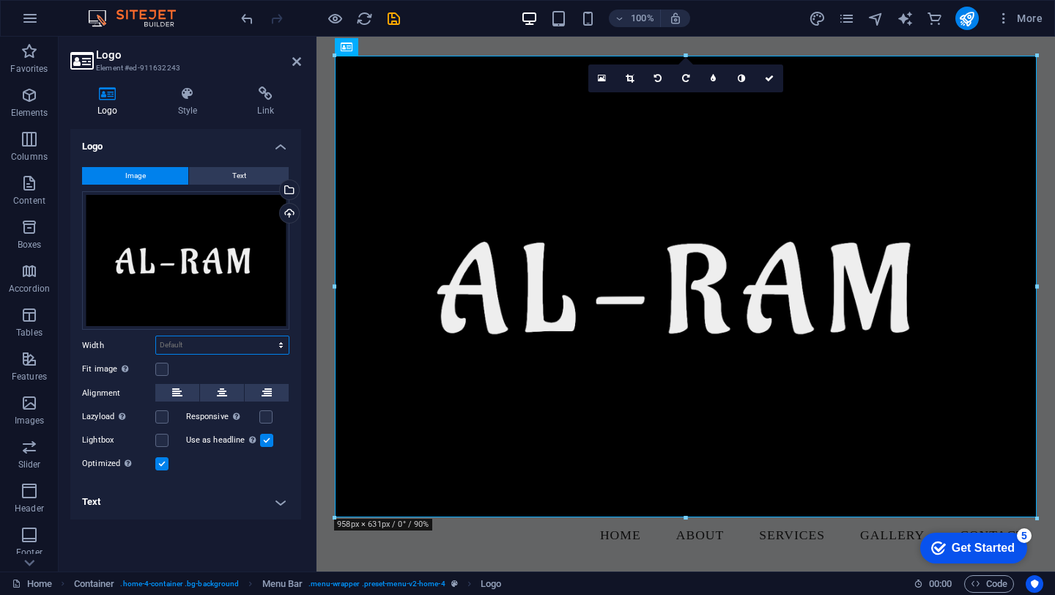
click at [199, 343] on select "Default auto px rem % em vh vw" at bounding box center [222, 345] width 133 height 18
click at [156, 336] on select "Default auto px rem % em vh vw" at bounding box center [222, 345] width 133 height 18
select select "DISABLED_OPTION_VALUE"
click at [267, 417] on label at bounding box center [265, 416] width 13 height 13
click at [0, 0] on input "Responsive Automatically load retina image and smartphone optimized sizes." at bounding box center [0, 0] width 0 height 0
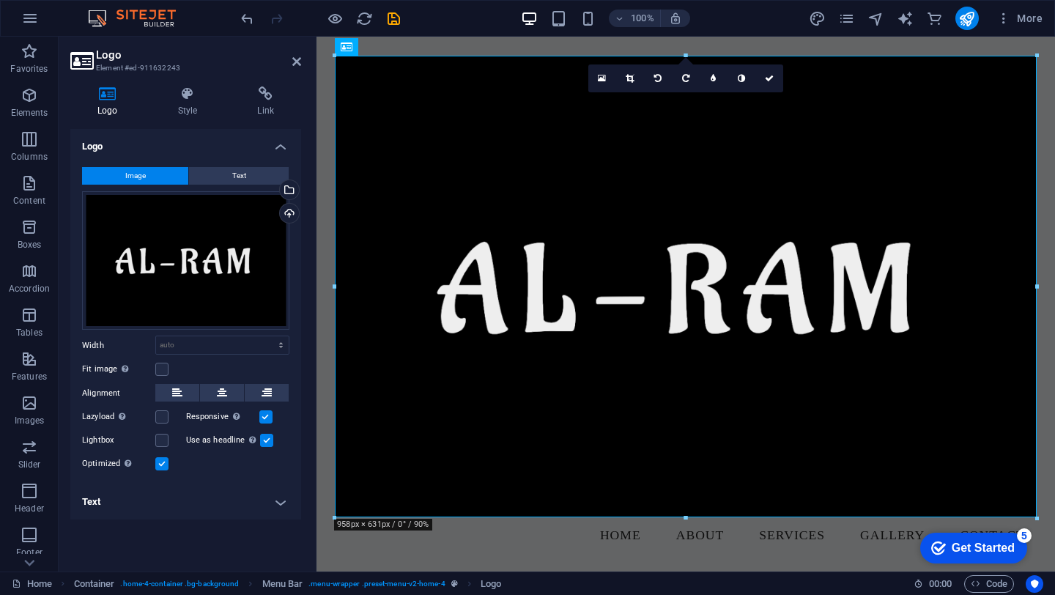
click at [266, 440] on label at bounding box center [266, 440] width 13 height 13
click at [0, 0] on input "Use as headline The image will be wrapped in an H1 headline tag. Useful for giv…" at bounding box center [0, 0] width 0 height 0
click at [266, 440] on label at bounding box center [266, 440] width 13 height 13
click at [0, 0] on input "Use as headline The image will be wrapped in an H1 headline tag. Useful for giv…" at bounding box center [0, 0] width 0 height 0
click at [291, 216] on div "Upload" at bounding box center [288, 215] width 22 height 22
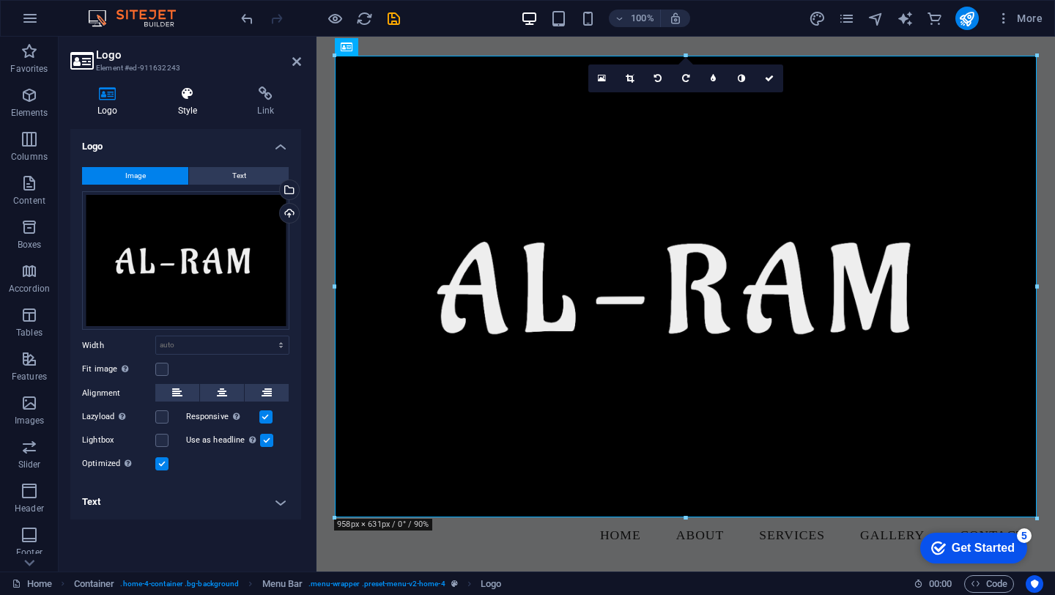
click at [186, 103] on h4 "Style" at bounding box center [191, 101] width 80 height 31
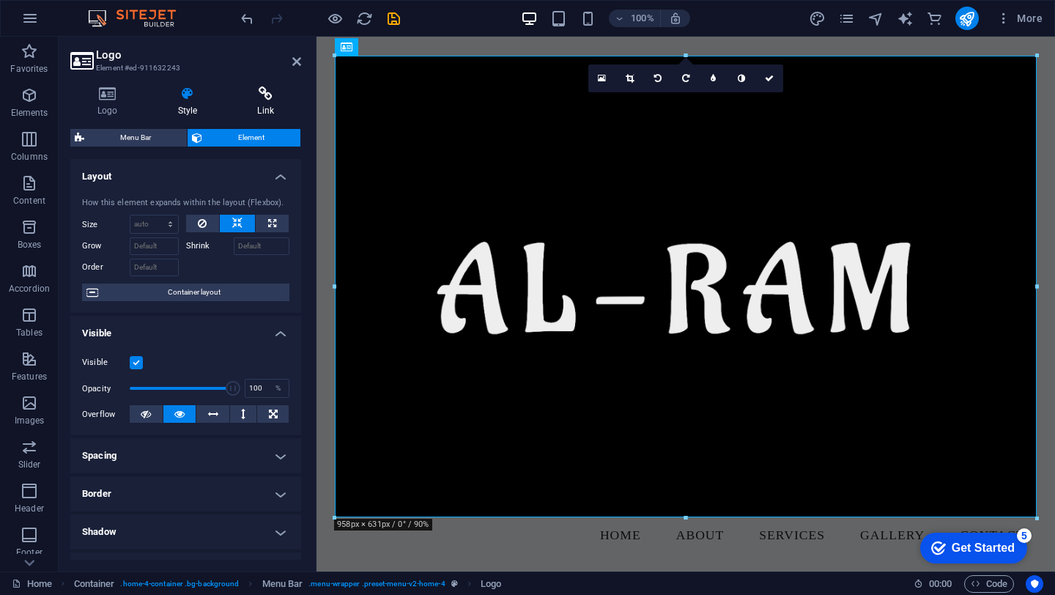
click at [251, 99] on icon at bounding box center [265, 93] width 71 height 15
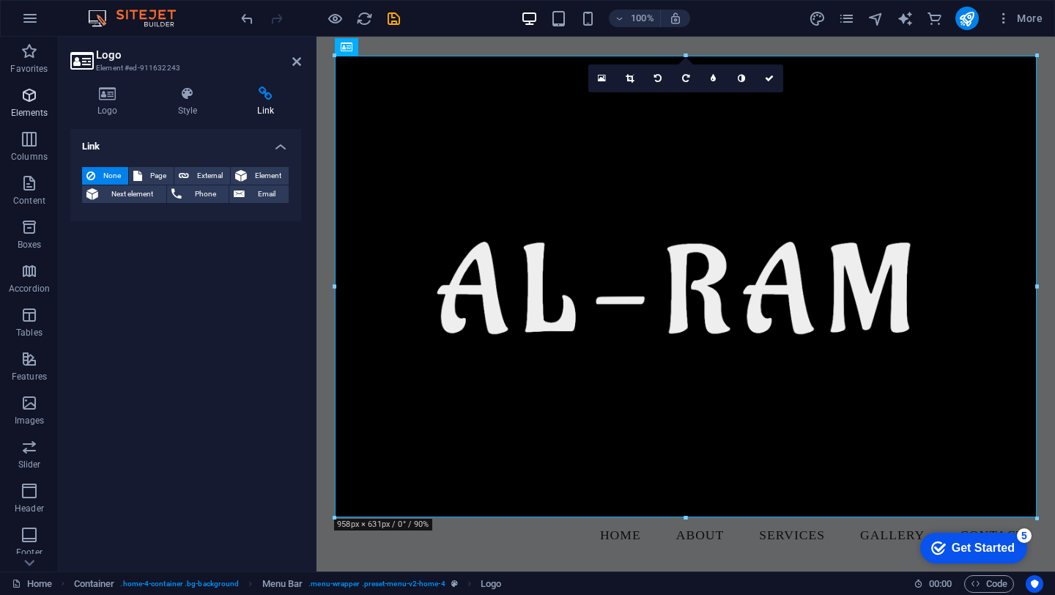
click at [25, 96] on icon "button" at bounding box center [30, 95] width 18 height 18
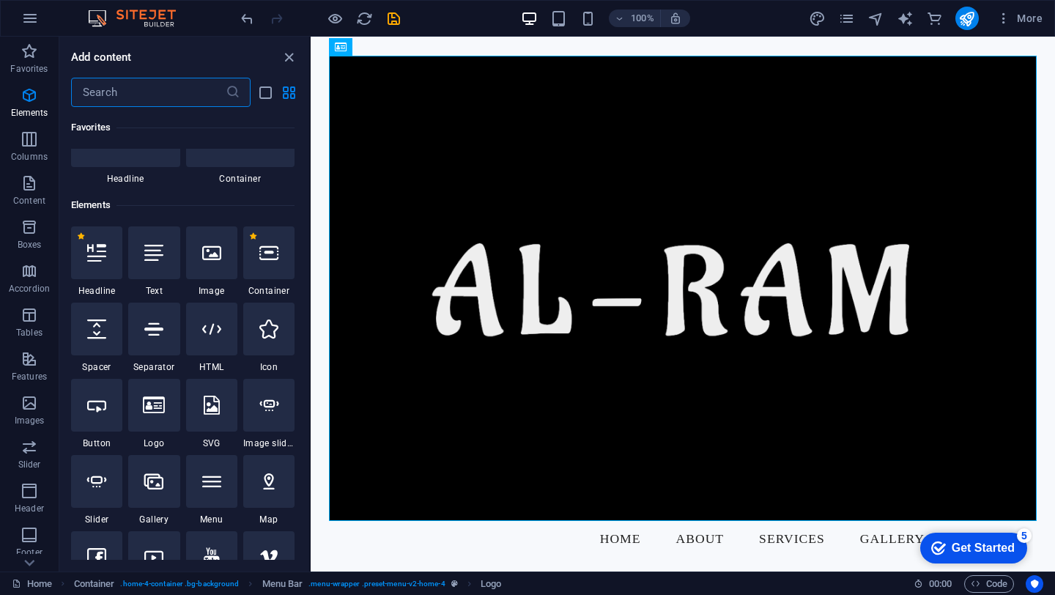
scroll to position [156, 0]
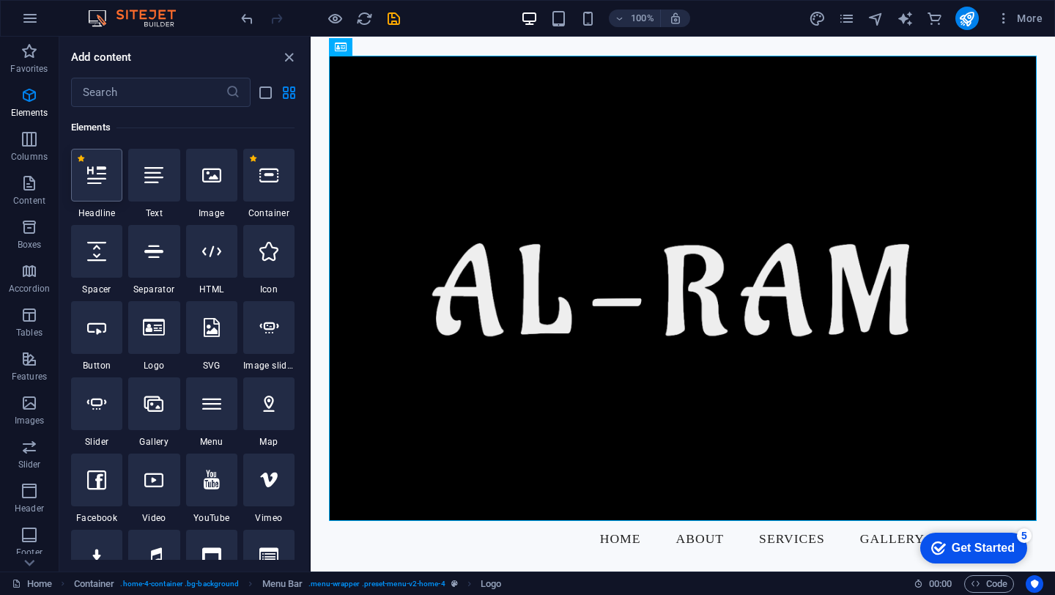
click at [104, 185] on div at bounding box center [96, 175] width 51 height 53
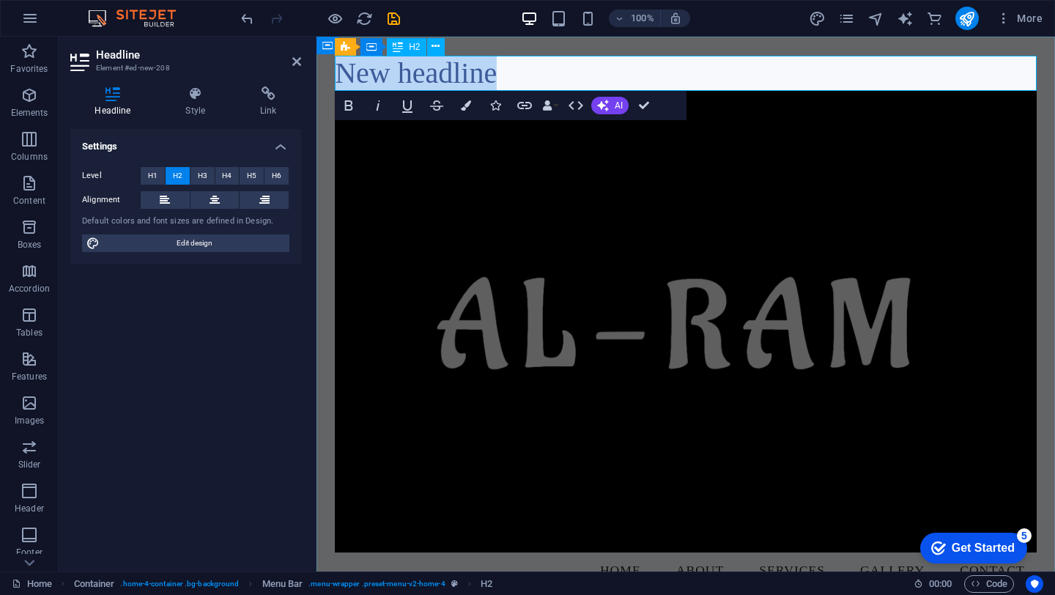
click at [480, 79] on h2 "New headline" at bounding box center [686, 73] width 702 height 35
click at [500, 74] on h2 "New headline" at bounding box center [686, 73] width 702 height 35
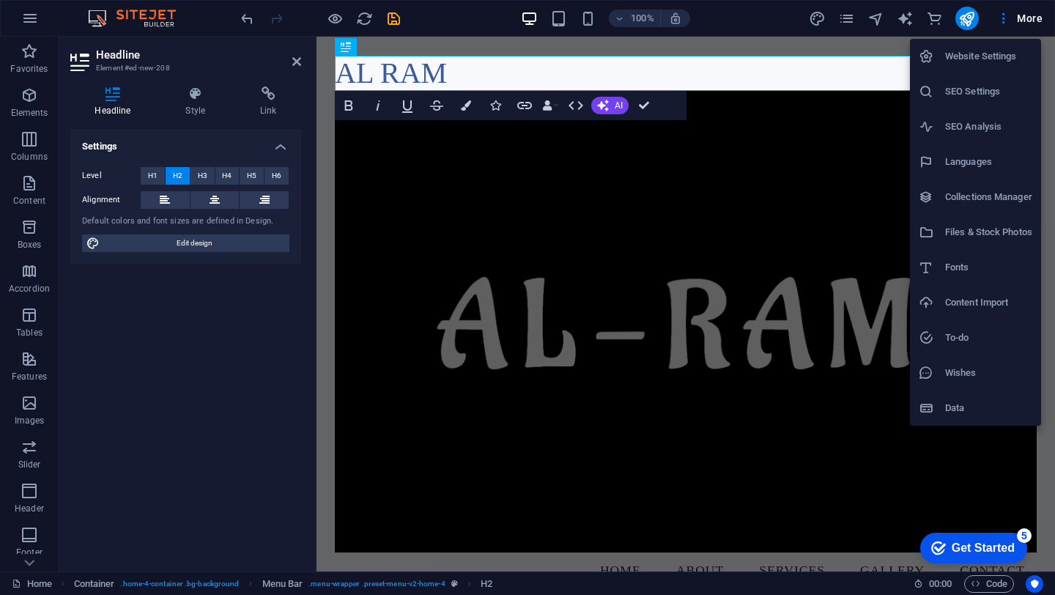
click at [964, 18] on div at bounding box center [527, 297] width 1055 height 595
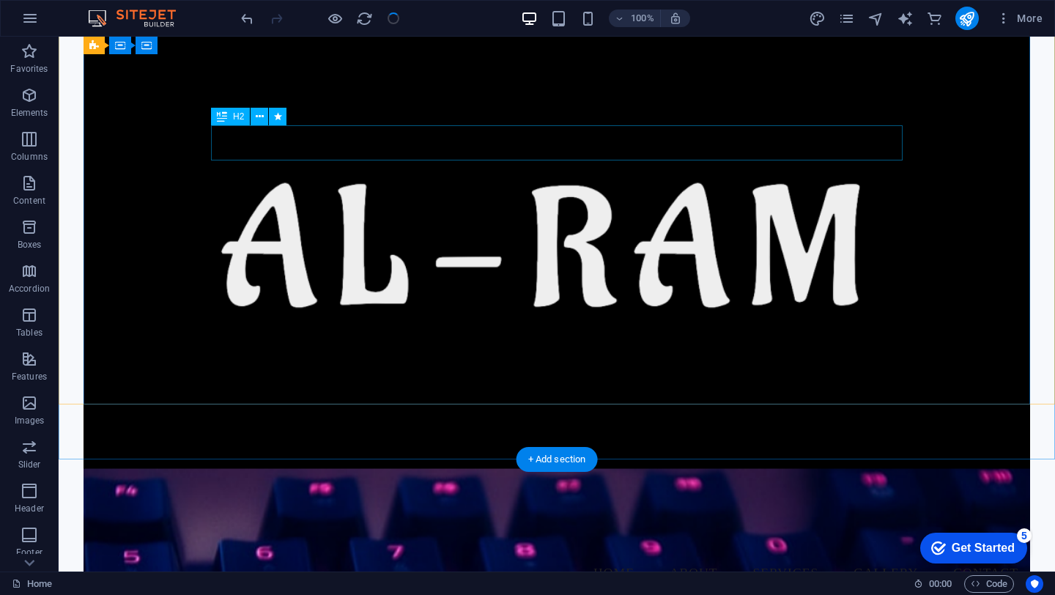
scroll to position [0, 0]
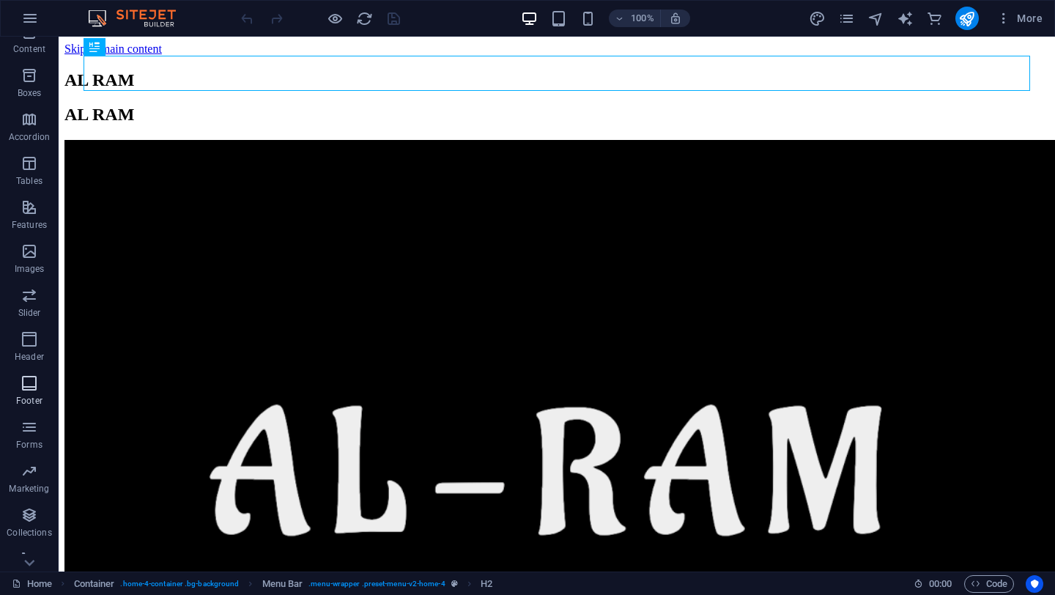
scroll to position [169, 0]
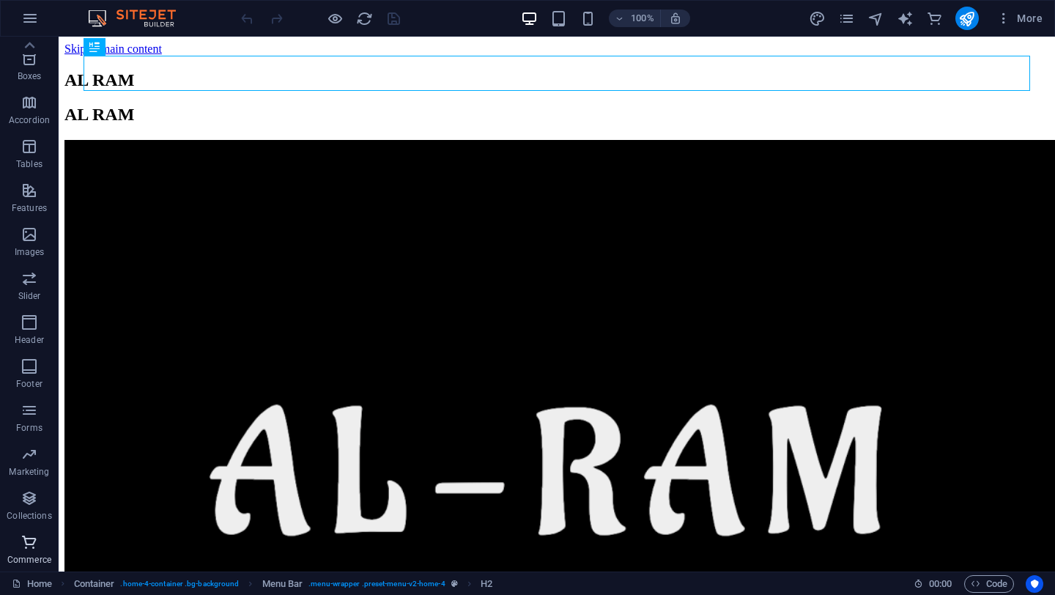
click at [24, 552] on span "Commerce" at bounding box center [29, 550] width 59 height 35
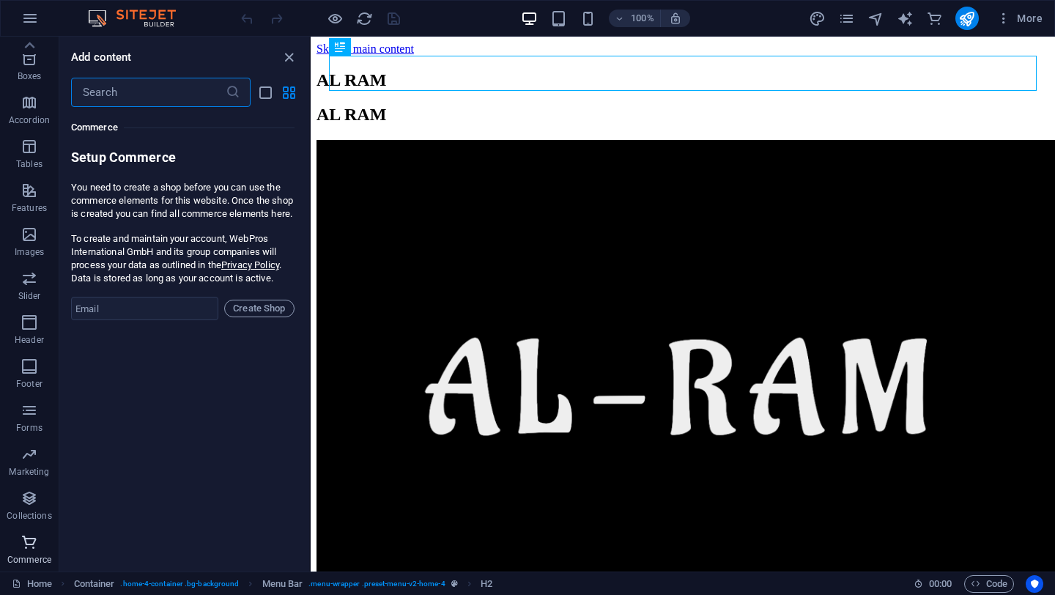
scroll to position [14121, 0]
click at [253, 316] on span "Create Shop" at bounding box center [259, 309] width 57 height 18
click at [165, 319] on input "email" at bounding box center [144, 308] width 147 height 23
type input "[DOMAIN_NAME][EMAIL_ADDRESS][DOMAIN_NAME]"
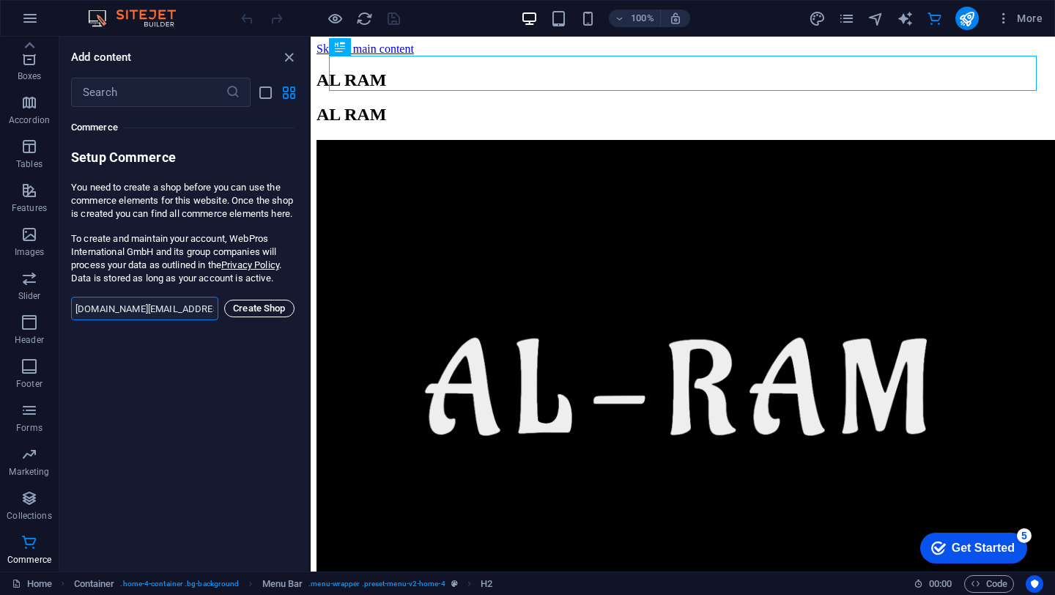
scroll to position [0, 0]
click at [259, 317] on span "Create Shop" at bounding box center [259, 309] width 57 height 18
